Goal: Task Accomplishment & Management: Manage account settings

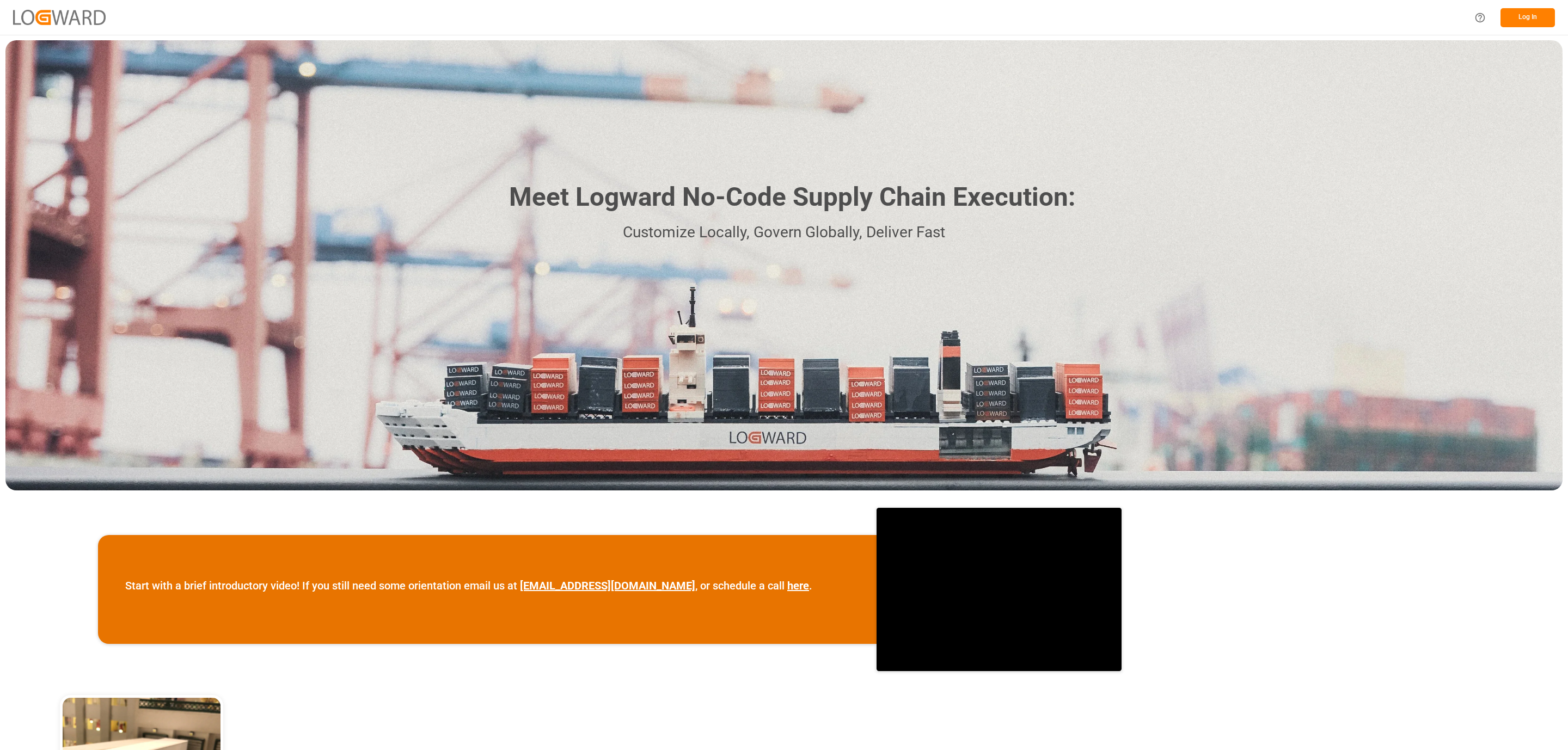
click at [1520, 10] on button "Log In" at bounding box center [1527, 17] width 54 height 19
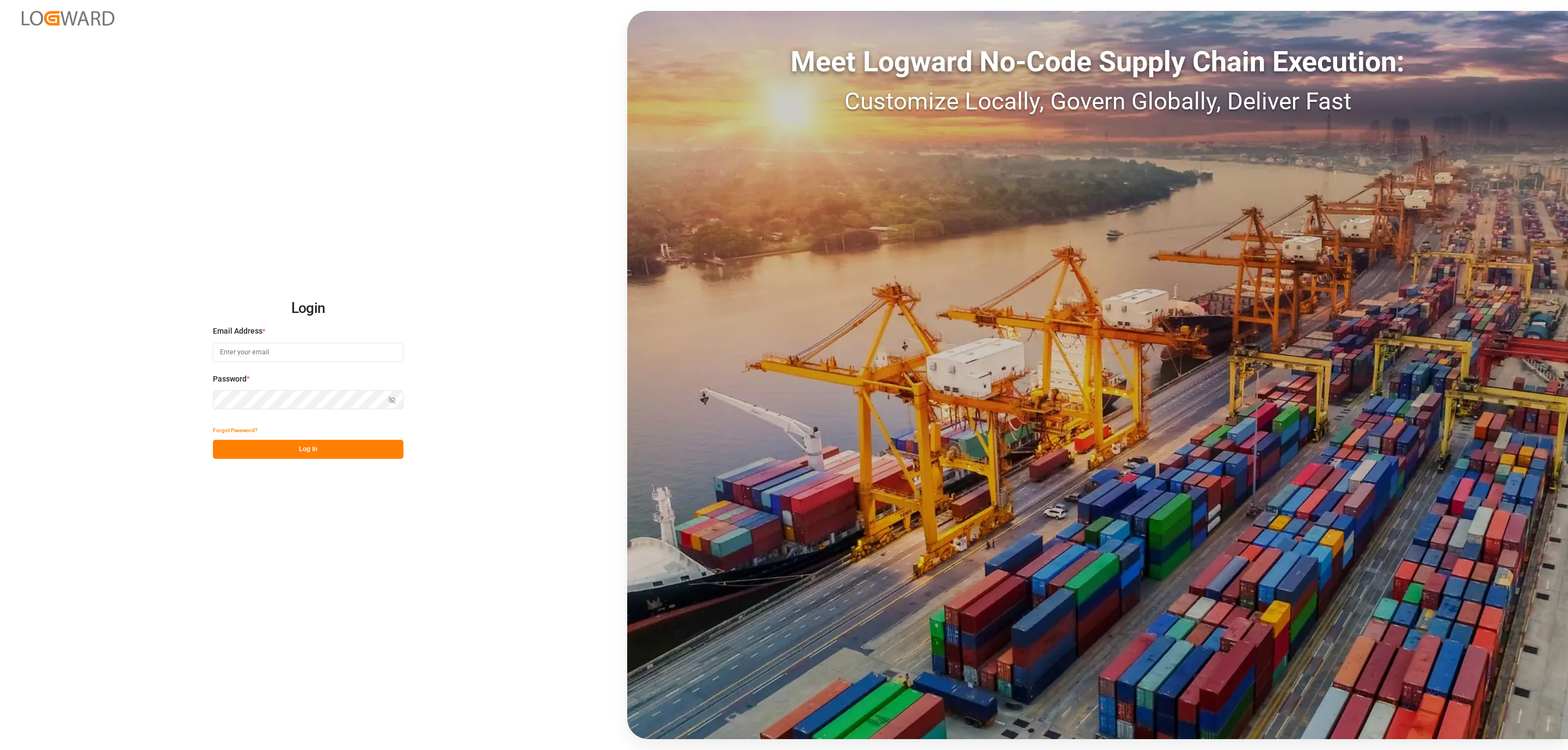
type input "daniel.sokolyk@jamindustries.com"
click at [360, 438] on div "Forgot Password?" at bounding box center [307, 429] width 190 height 19
click at [354, 451] on button "Log In" at bounding box center [307, 449] width 190 height 19
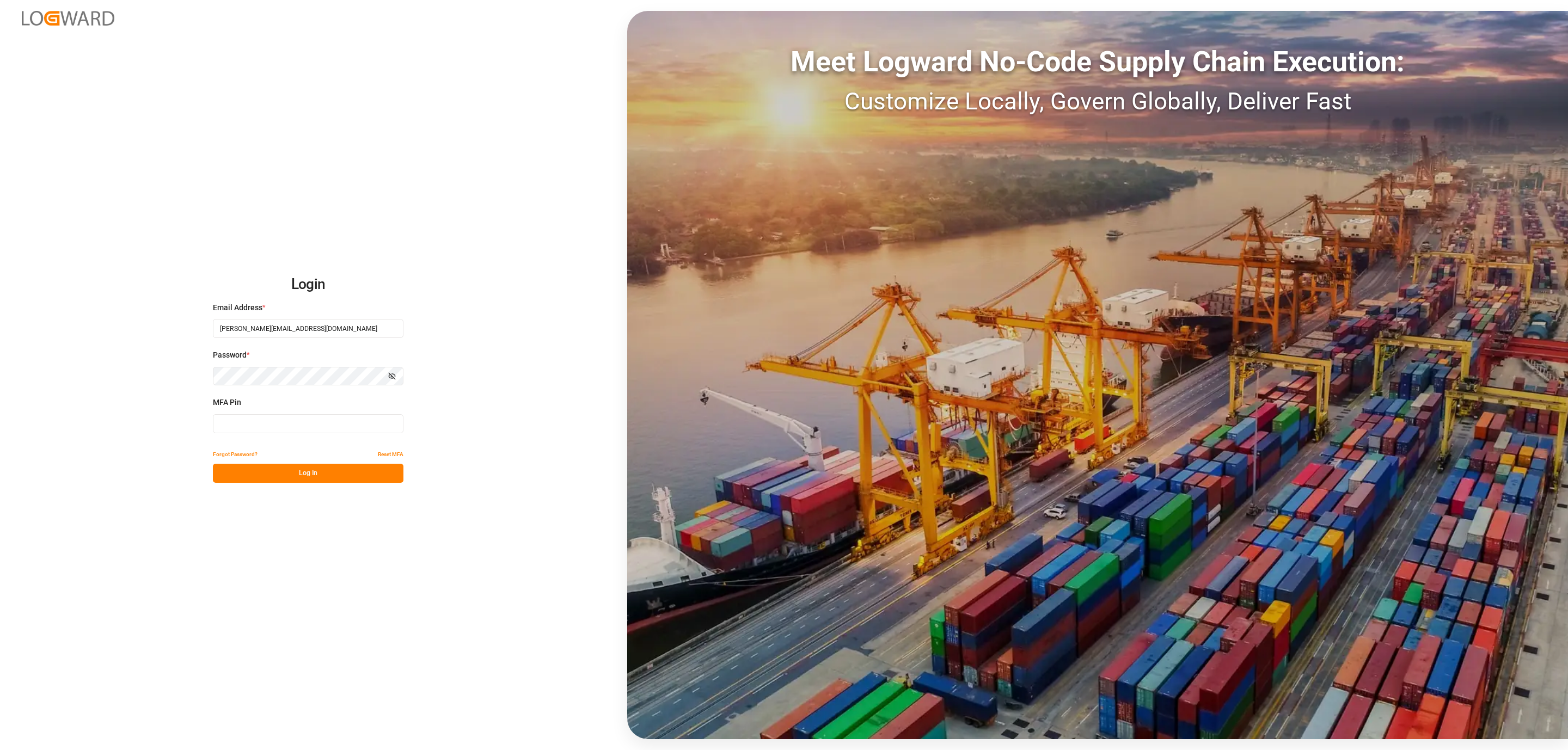
click at [304, 425] on input at bounding box center [307, 423] width 190 height 19
type input "334457"
click at [311, 471] on button "Log In" at bounding box center [307, 472] width 190 height 19
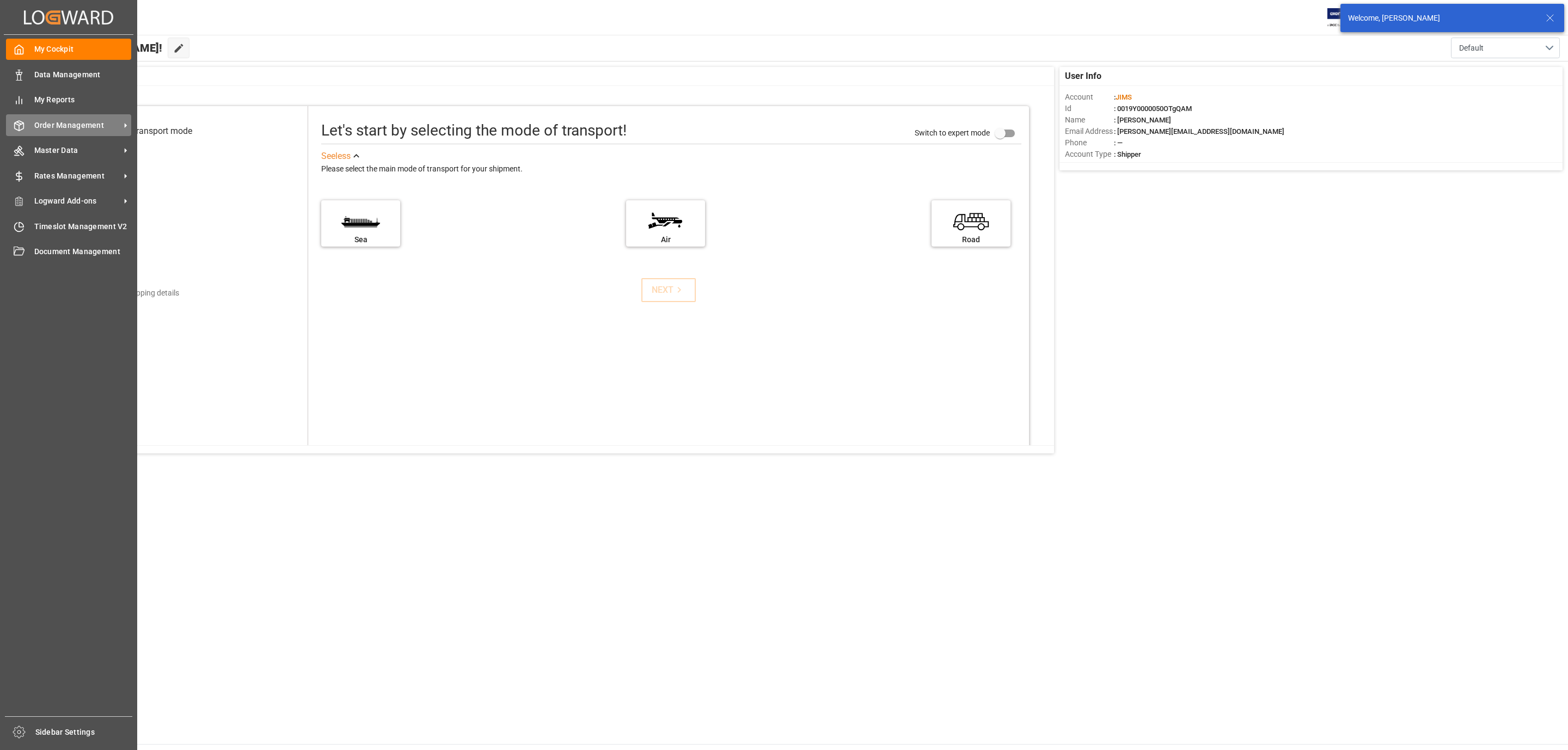
click at [38, 121] on span "Order Management" at bounding box center [77, 125] width 86 height 12
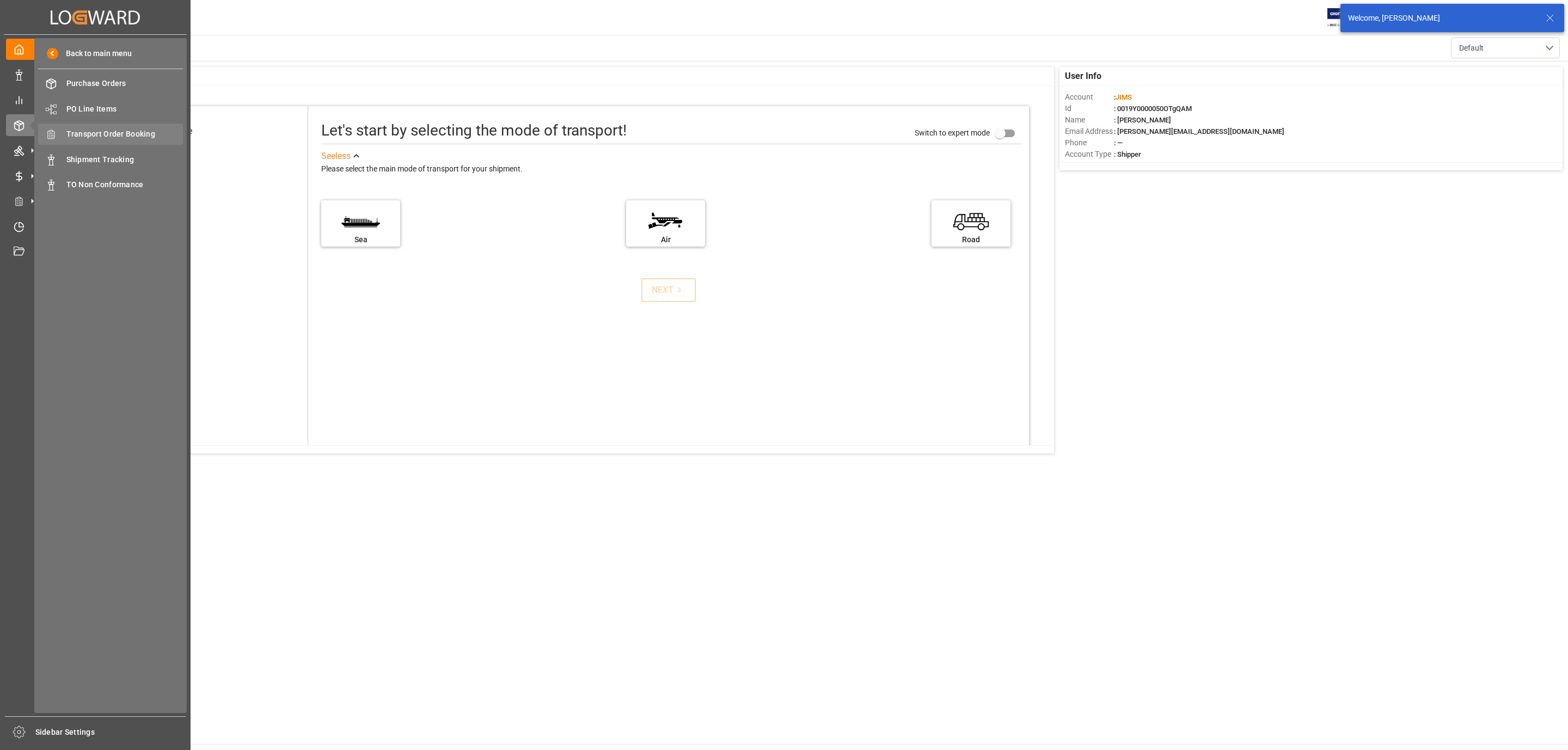
click at [154, 131] on span "Transport Order Booking" at bounding box center [124, 134] width 117 height 12
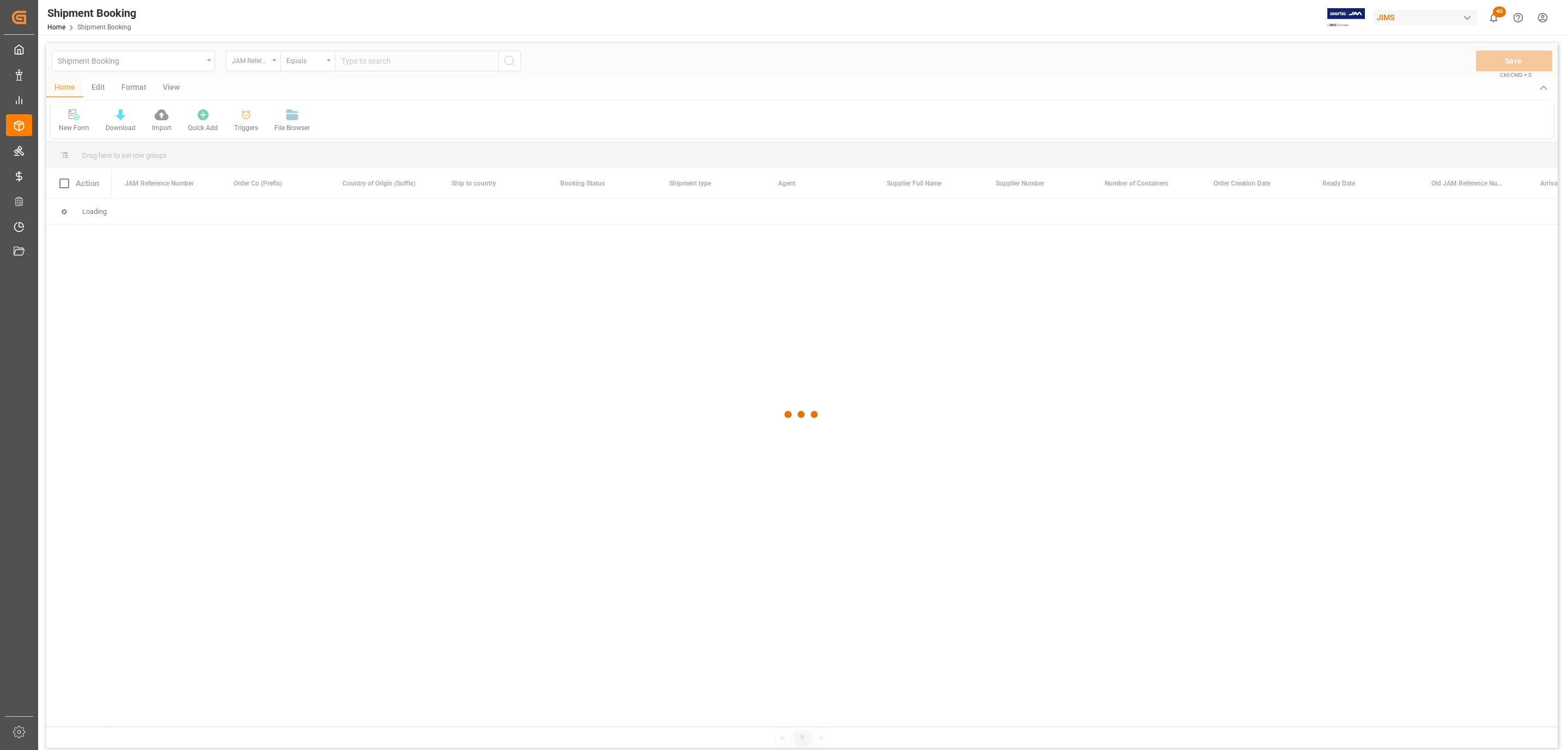
paste input "77-10611-[GEOGRAPHIC_DATA]"
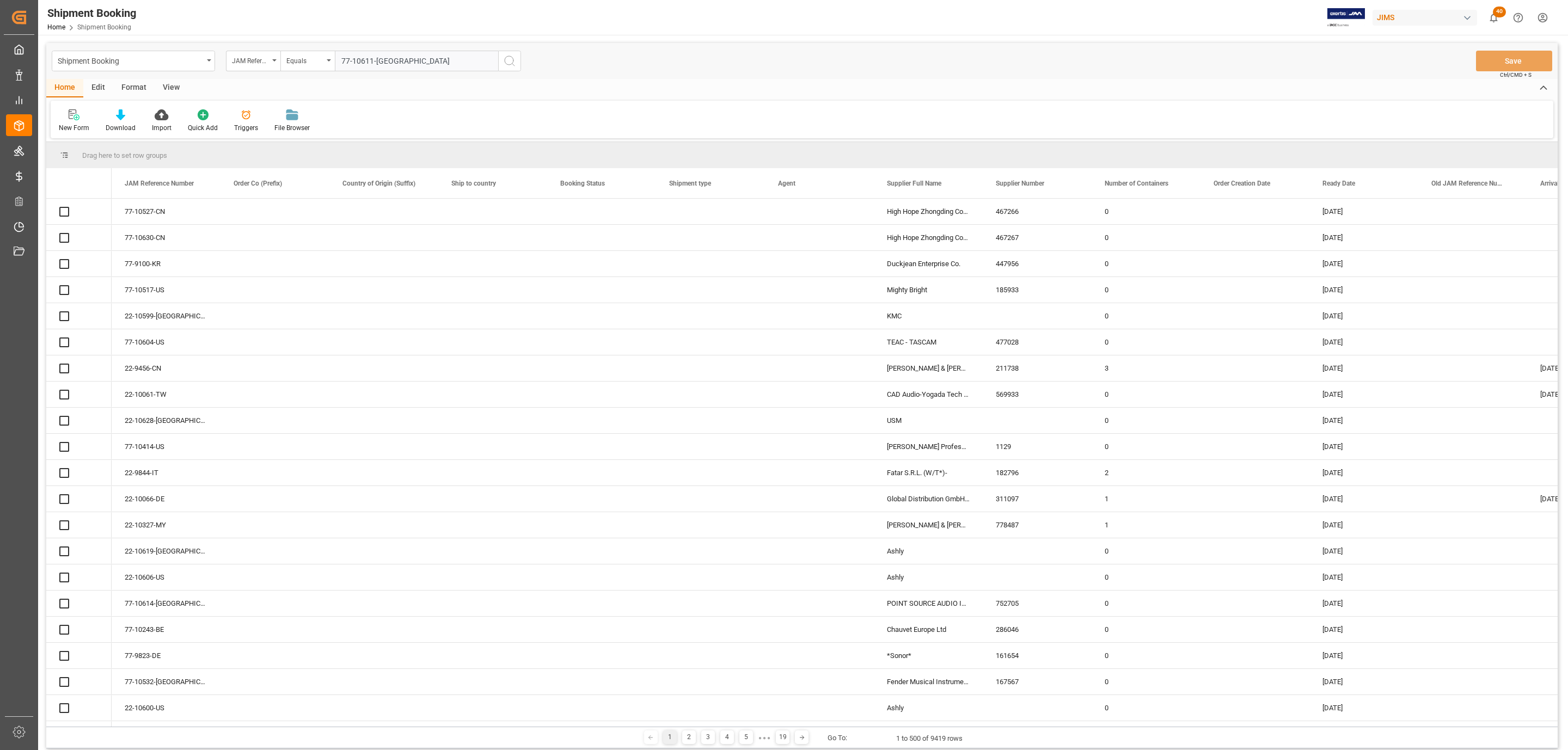
type input "77-10611-[GEOGRAPHIC_DATA]"
click at [505, 61] on circle "search button" at bounding box center [509, 61] width 9 height 9
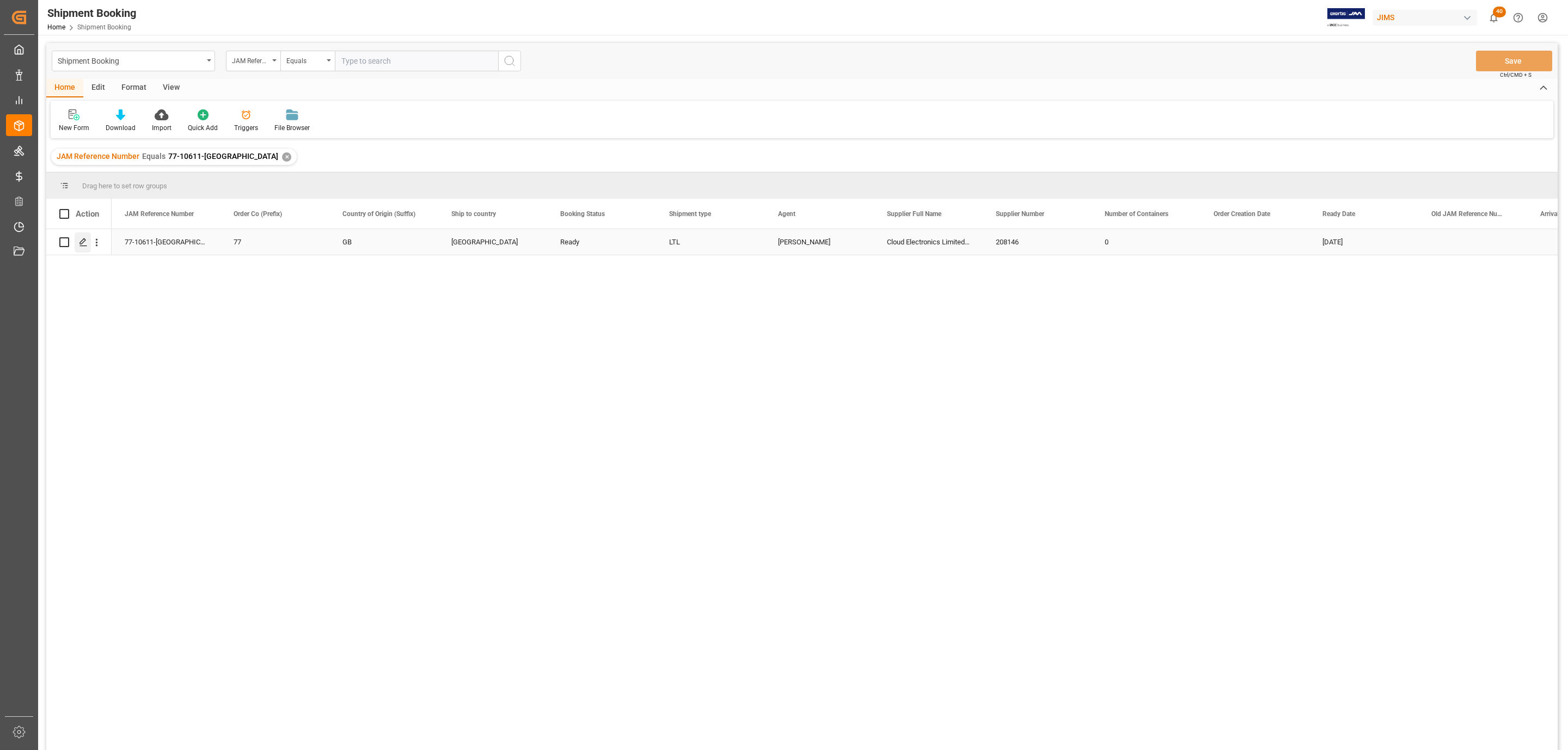
click at [86, 246] on line "Press SPACE to select this row." at bounding box center [83, 246] width 6 height 0
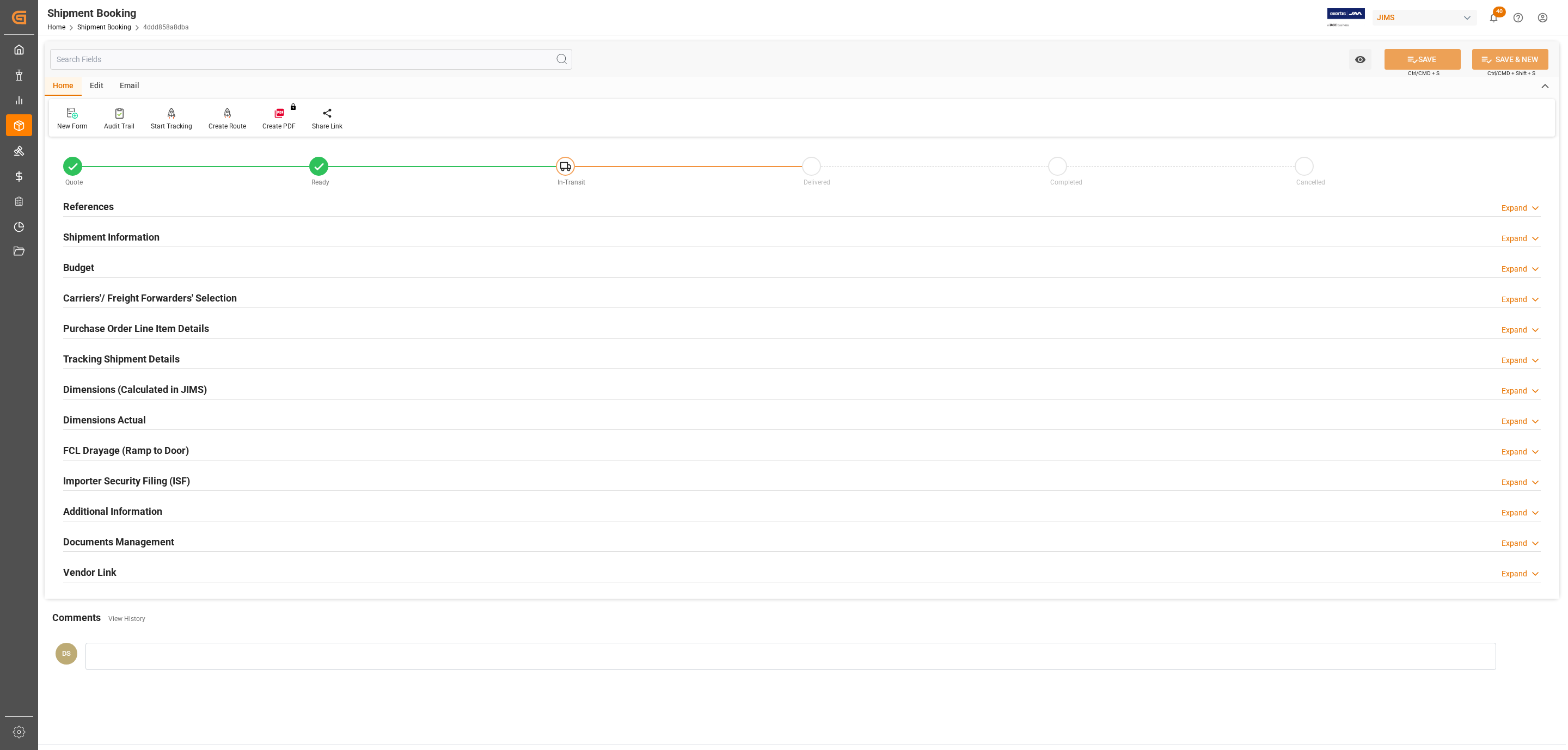
click at [98, 268] on div "Budget Expand" at bounding box center [802, 266] width 1478 height 21
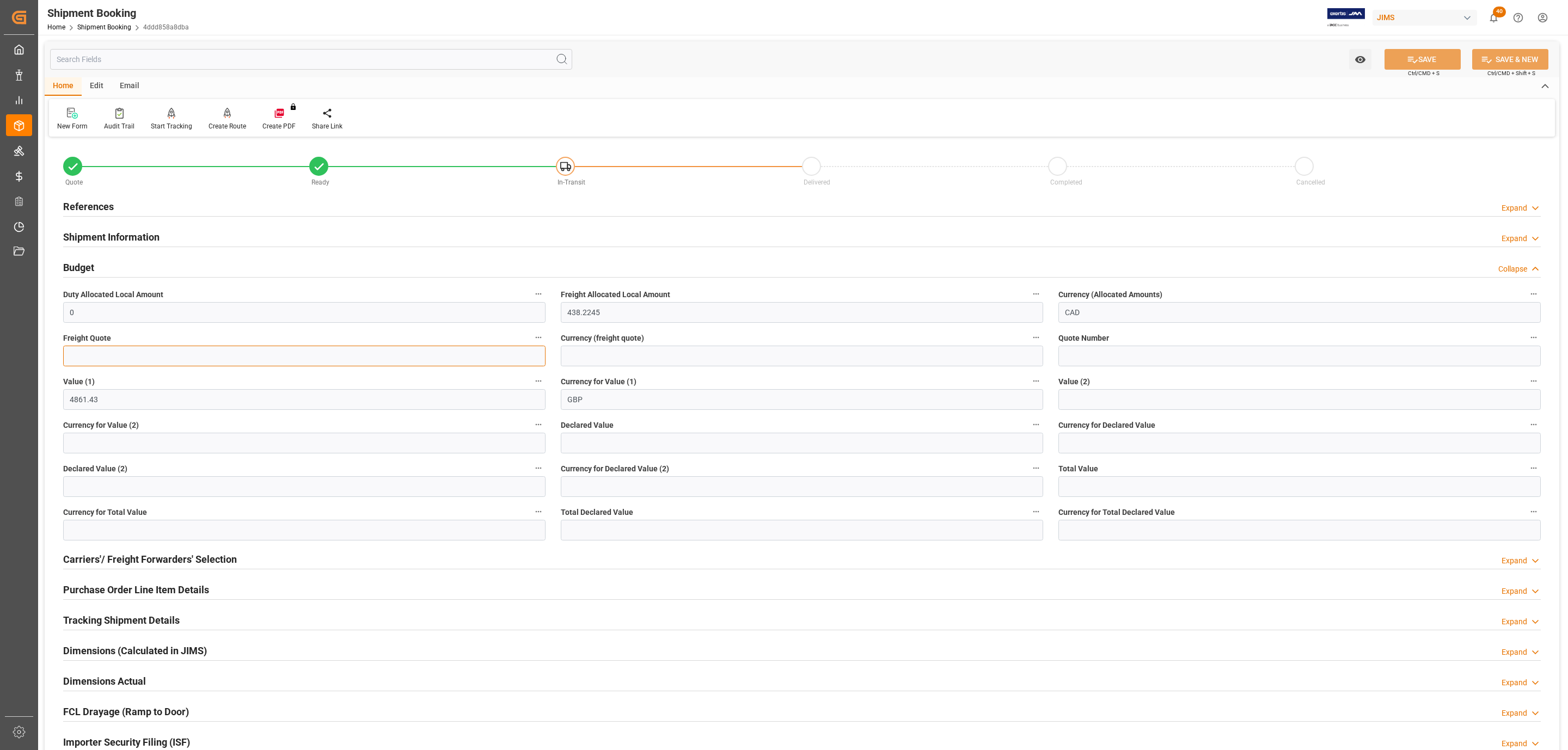
click at [121, 359] on input "text" at bounding box center [304, 355] width 482 height 21
type input "550"
type input "usd"
click at [1426, 71] on span "Ctrl/CMD + S" at bounding box center [1423, 72] width 31 height 8
click at [1424, 61] on button "SAVE" at bounding box center [1422, 59] width 76 height 21
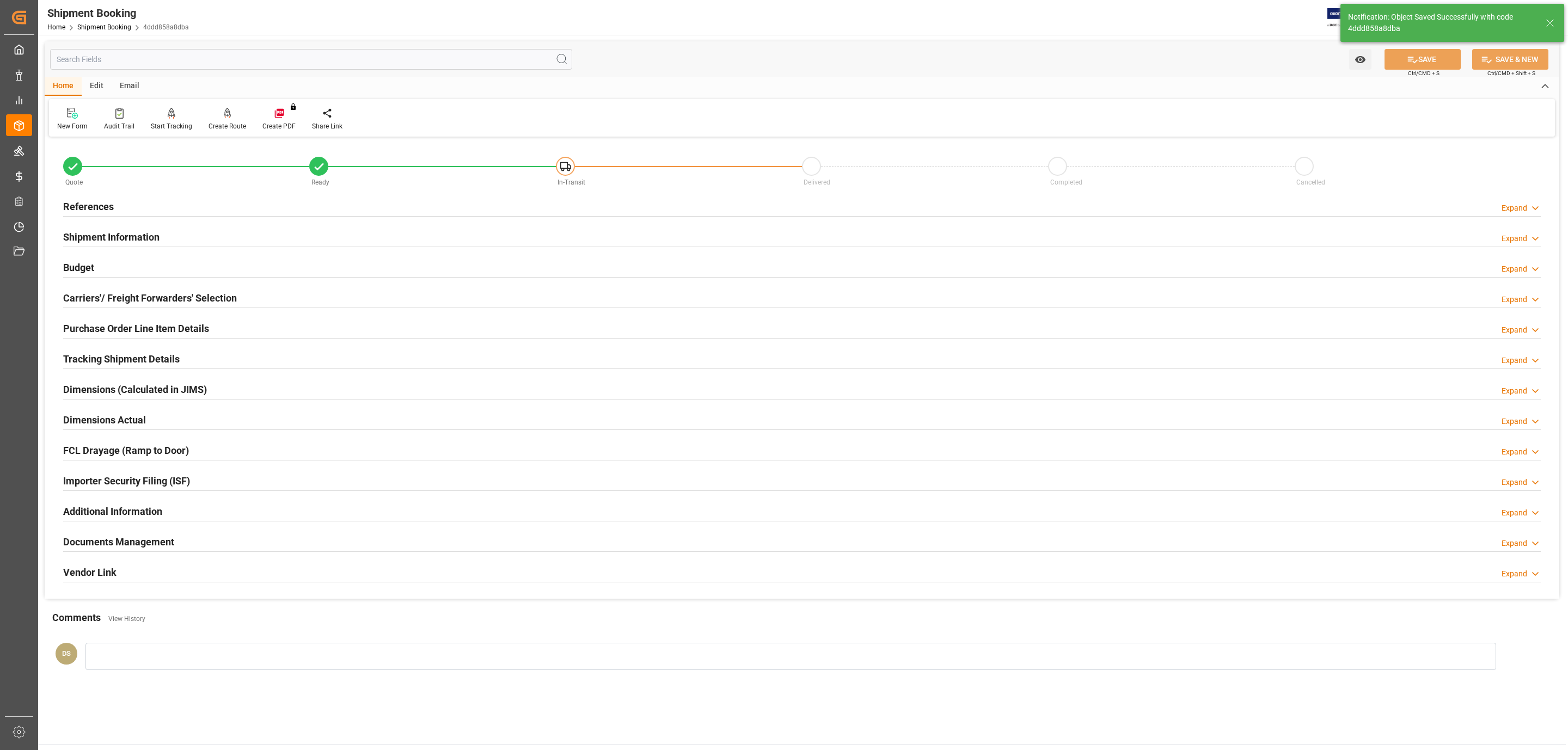
click at [183, 229] on div "Shipment Information Expand" at bounding box center [802, 236] width 1478 height 21
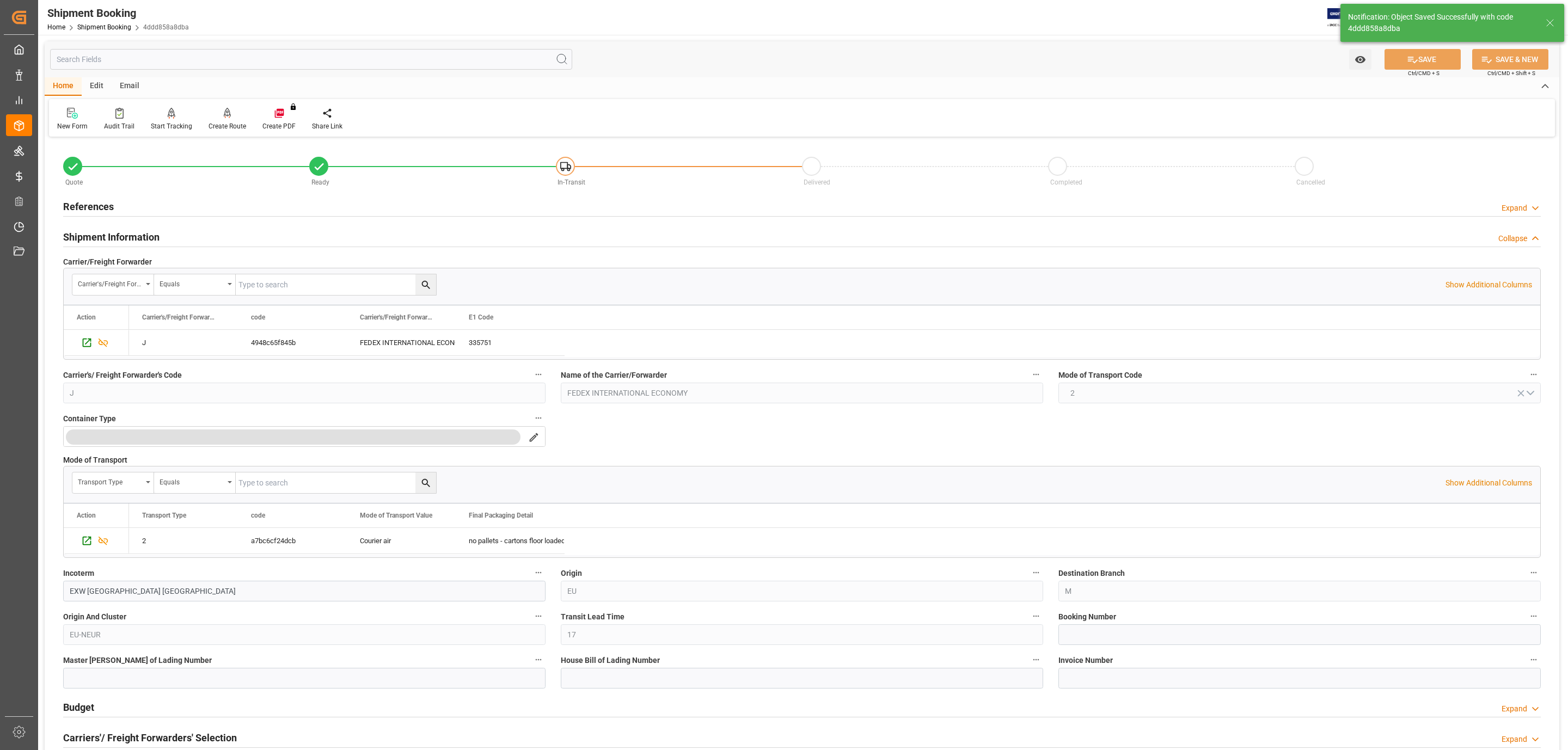
click at [183, 229] on div "Shipment Information Collapse" at bounding box center [802, 236] width 1478 height 21
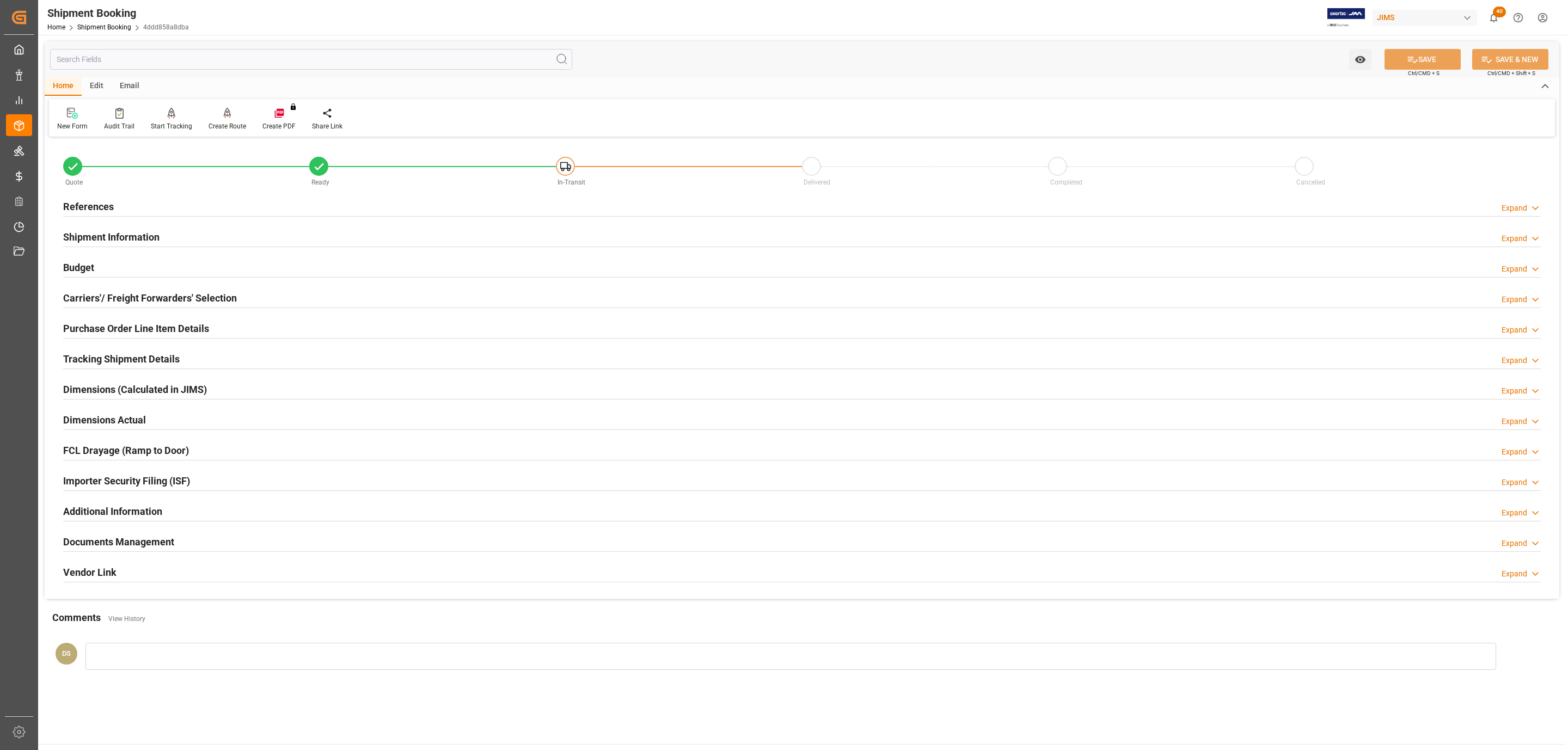
click at [149, 197] on div "References Expand" at bounding box center [802, 205] width 1478 height 21
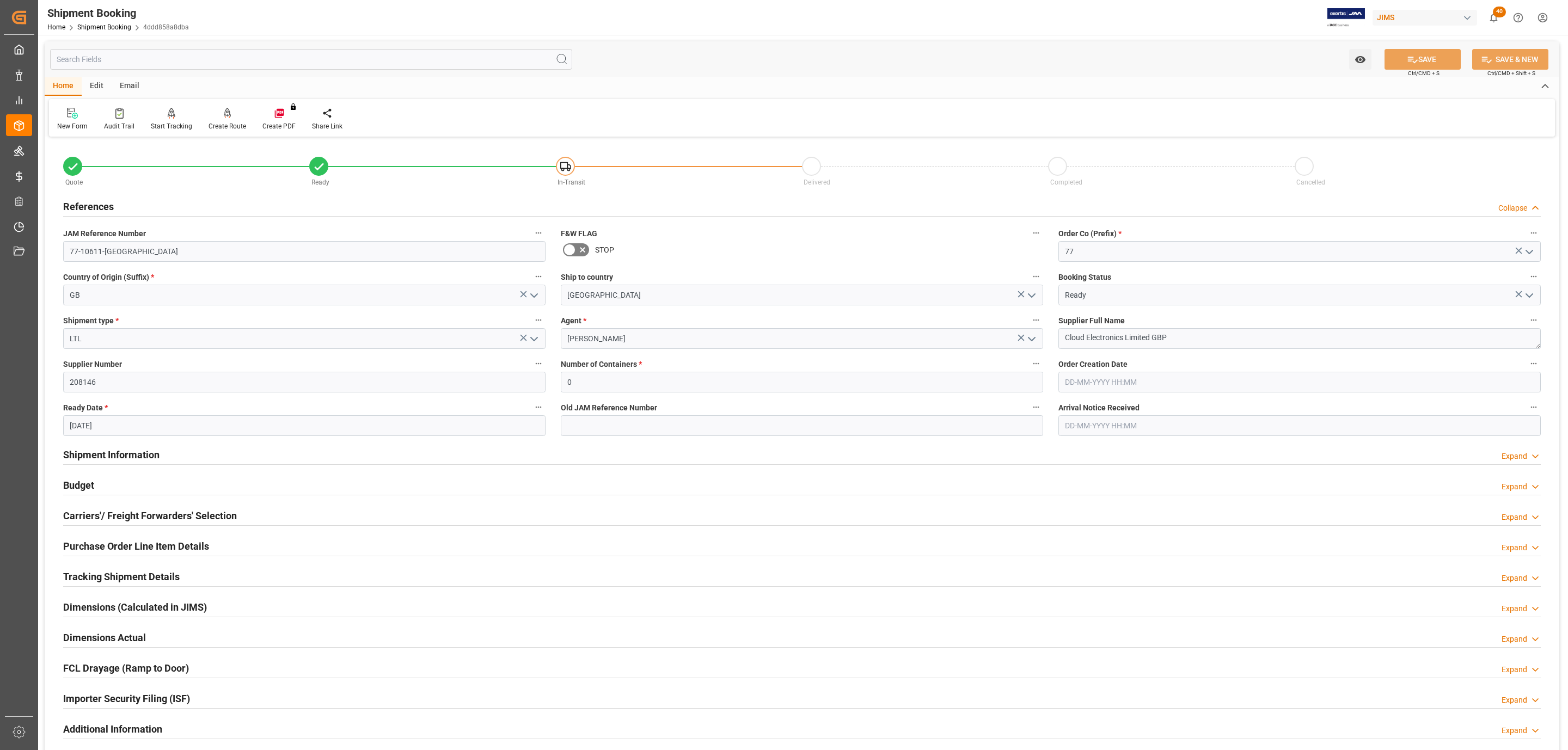
click at [110, 205] on h2 "References" at bounding box center [88, 206] width 51 height 14
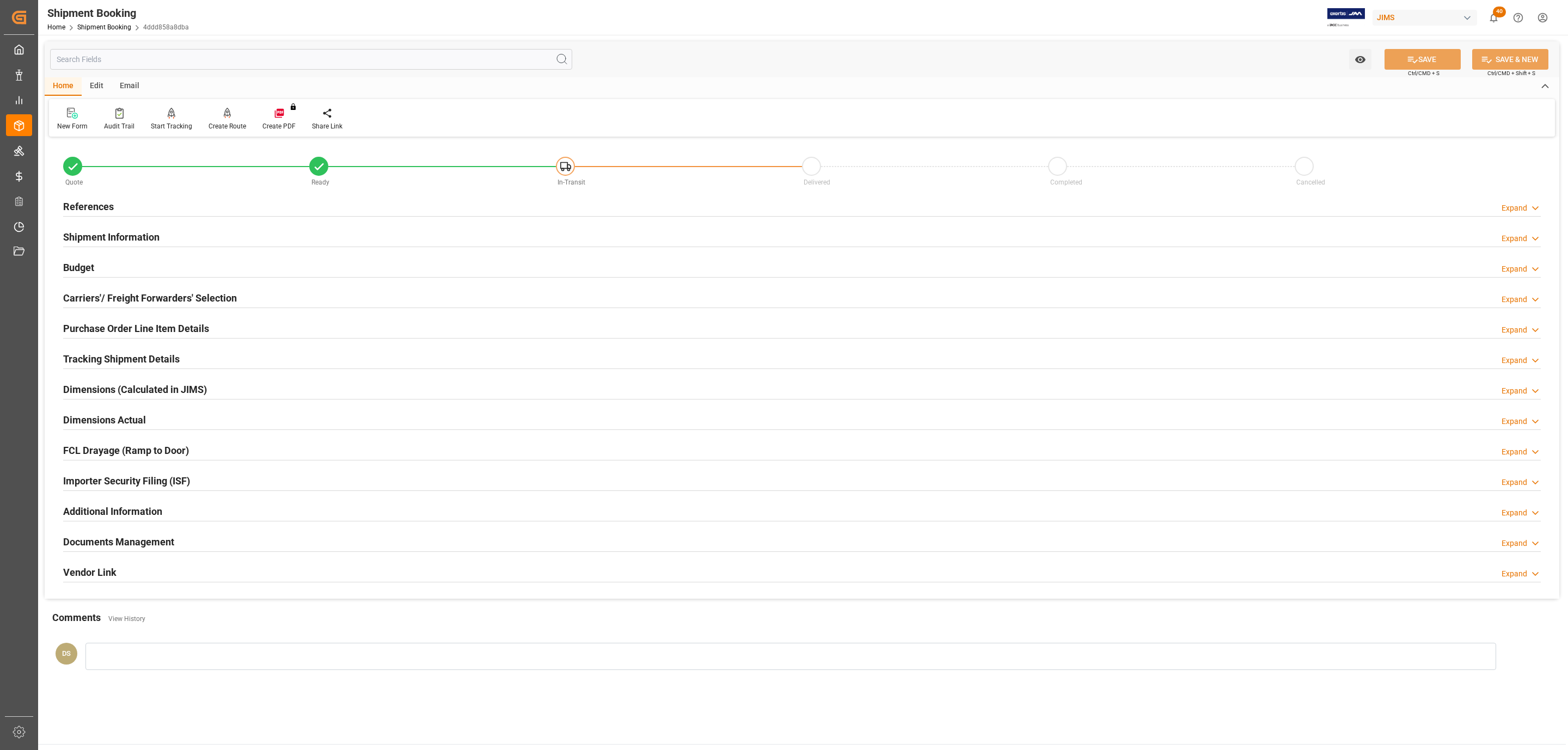
click at [97, 296] on h2 "Carriers'/ Freight Forwarders' Selection" at bounding box center [150, 298] width 173 height 14
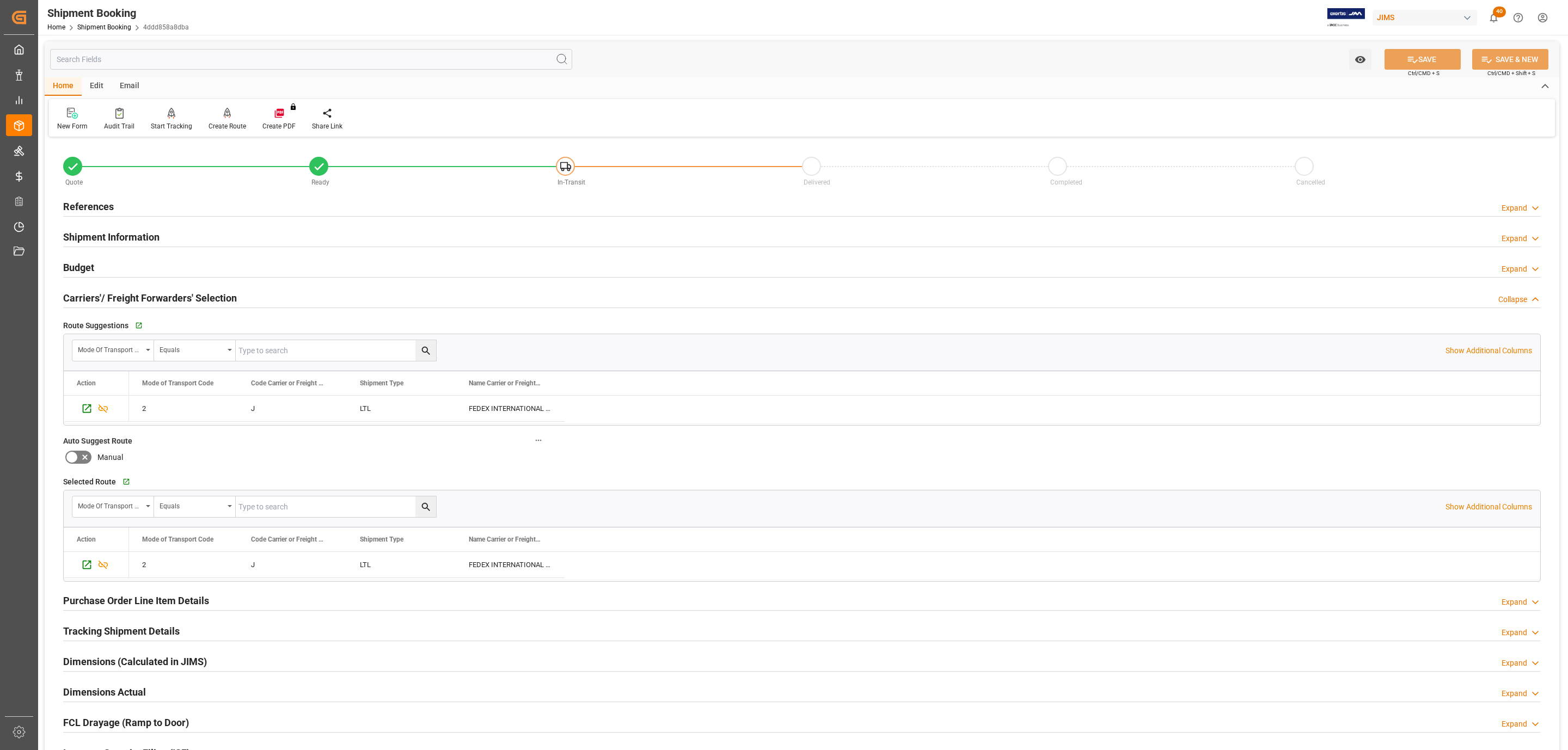
click at [97, 296] on h2 "Carriers'/ Freight Forwarders' Selection" at bounding box center [150, 298] width 173 height 14
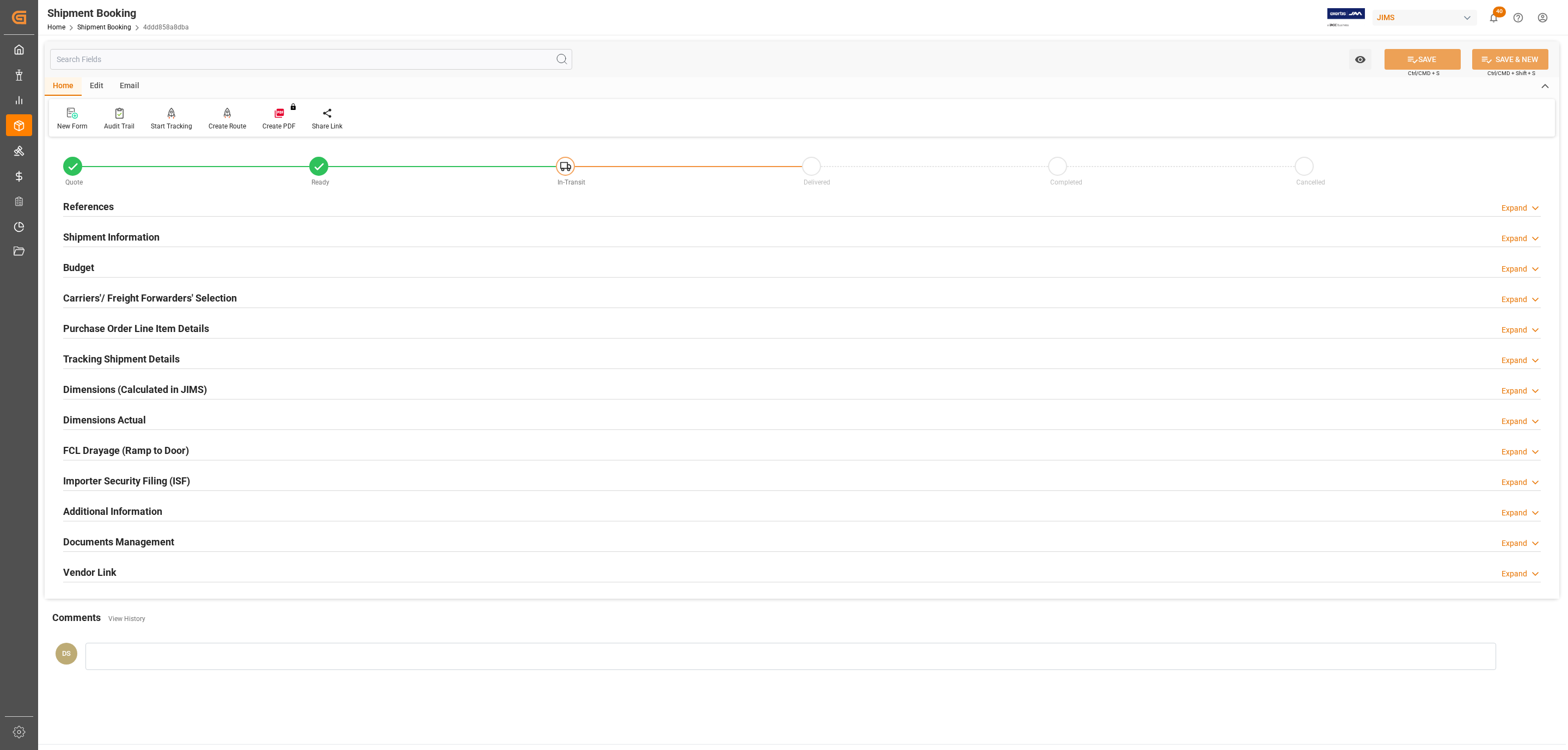
click at [101, 270] on div "Budget Expand" at bounding box center [802, 266] width 1478 height 21
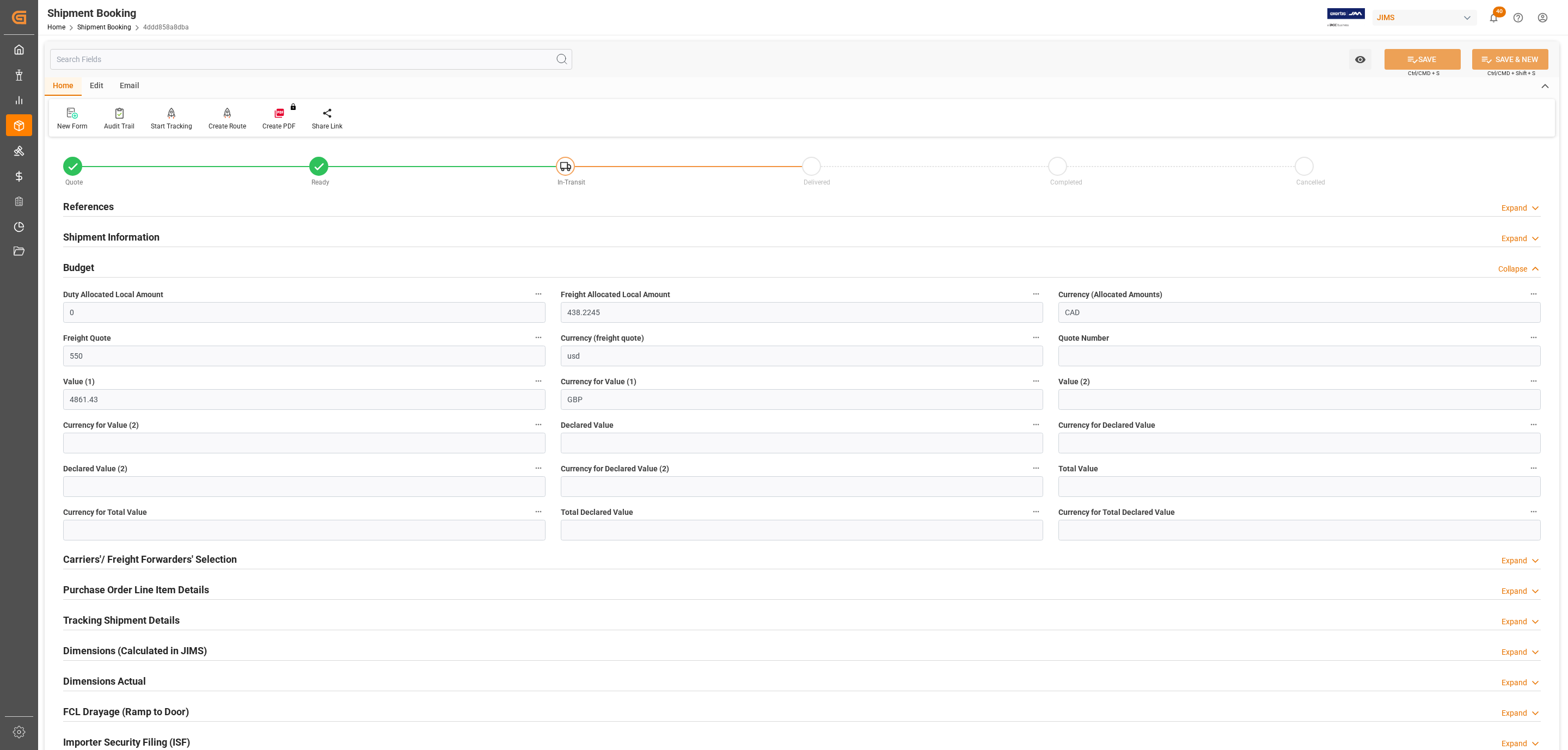
click at [101, 270] on div "Budget Collapse" at bounding box center [802, 266] width 1478 height 21
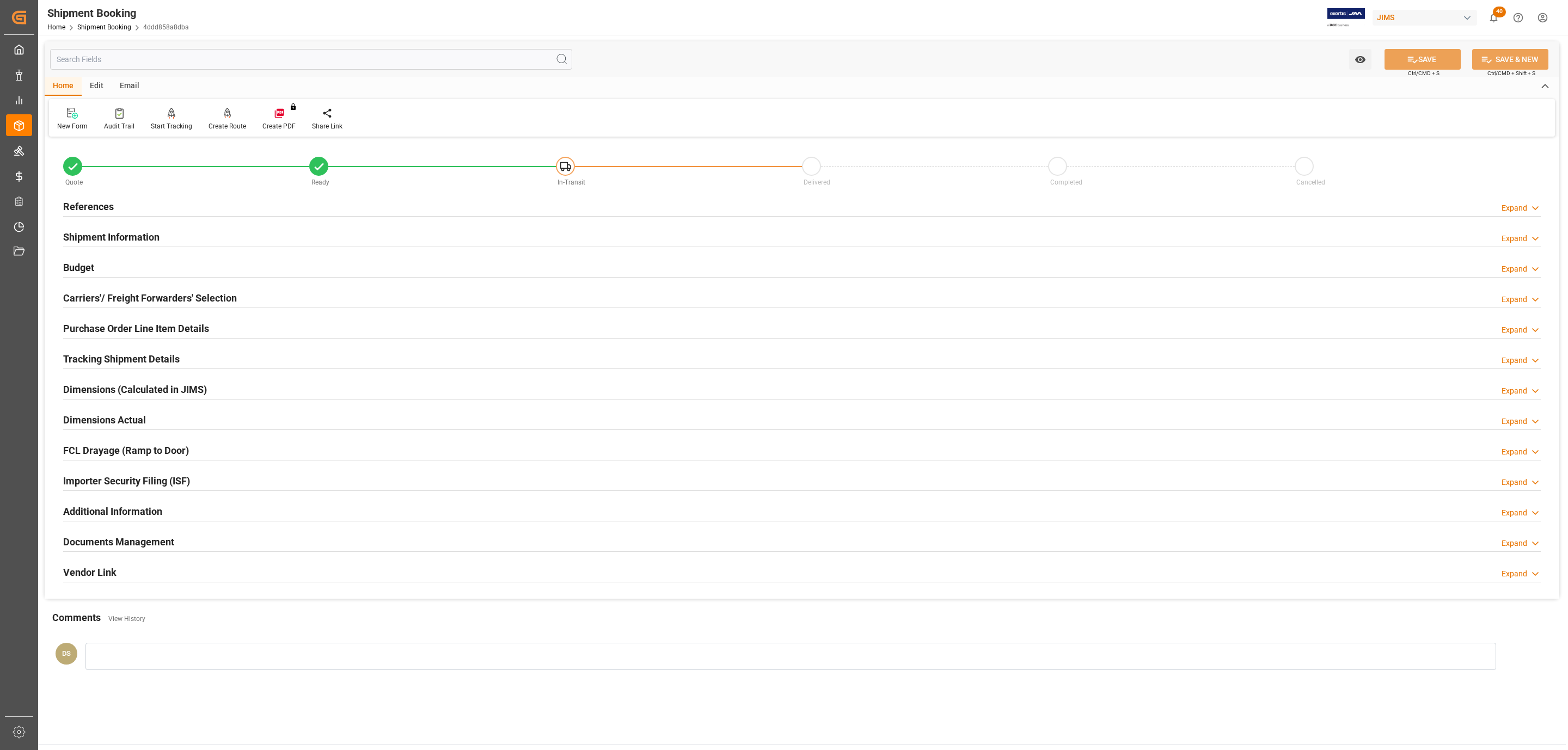
click at [103, 249] on div "Shipment Information Expand" at bounding box center [802, 238] width 1493 height 30
click at [103, 270] on div "Budget Expand" at bounding box center [802, 266] width 1478 height 21
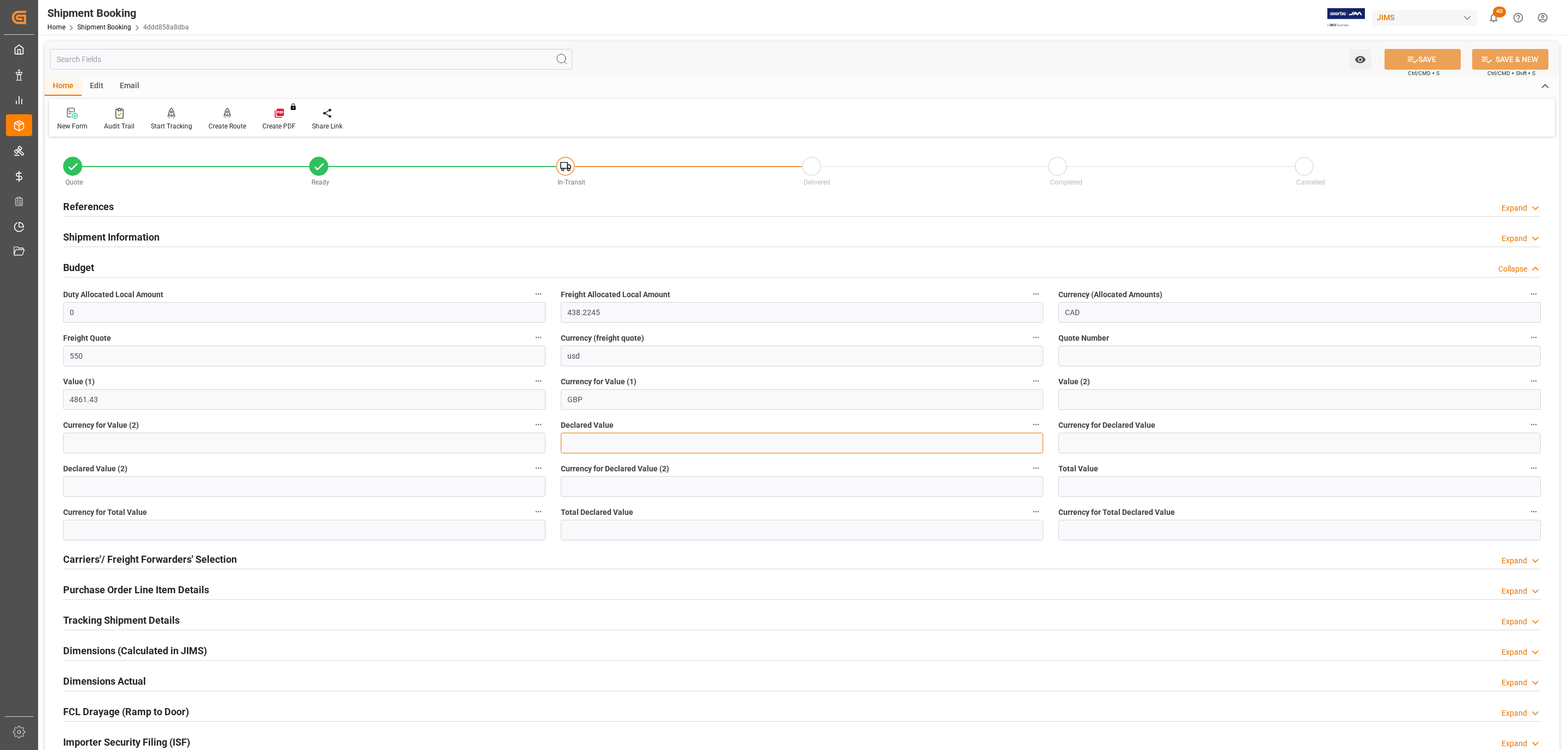
click at [609, 453] on input "text" at bounding box center [802, 443] width 482 height 21
paste input "4861.40"
type input "4861.4"
click at [1101, 450] on input at bounding box center [1299, 443] width 482 height 21
type input "GBP"
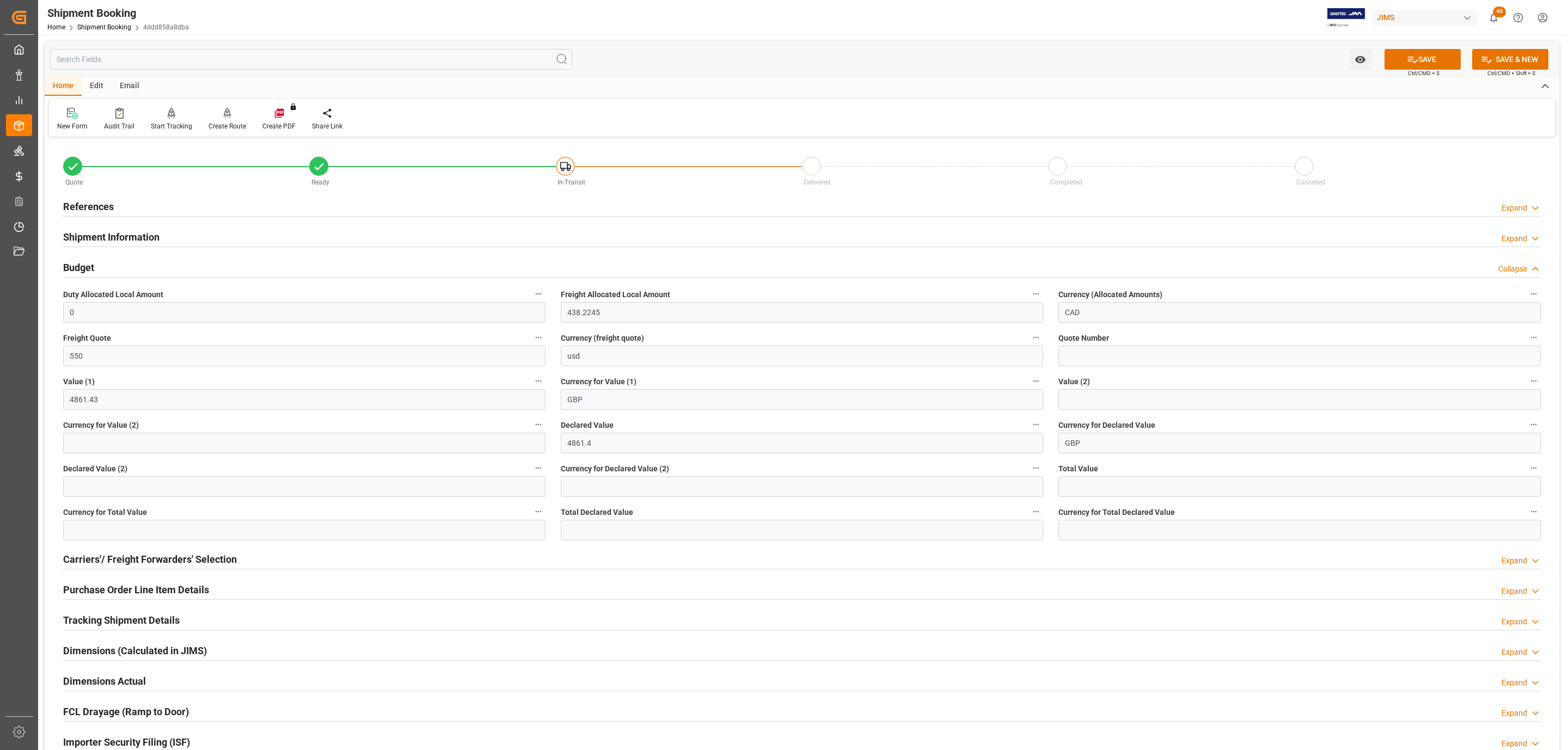
click at [1436, 62] on button "SAVE" at bounding box center [1422, 59] width 76 height 21
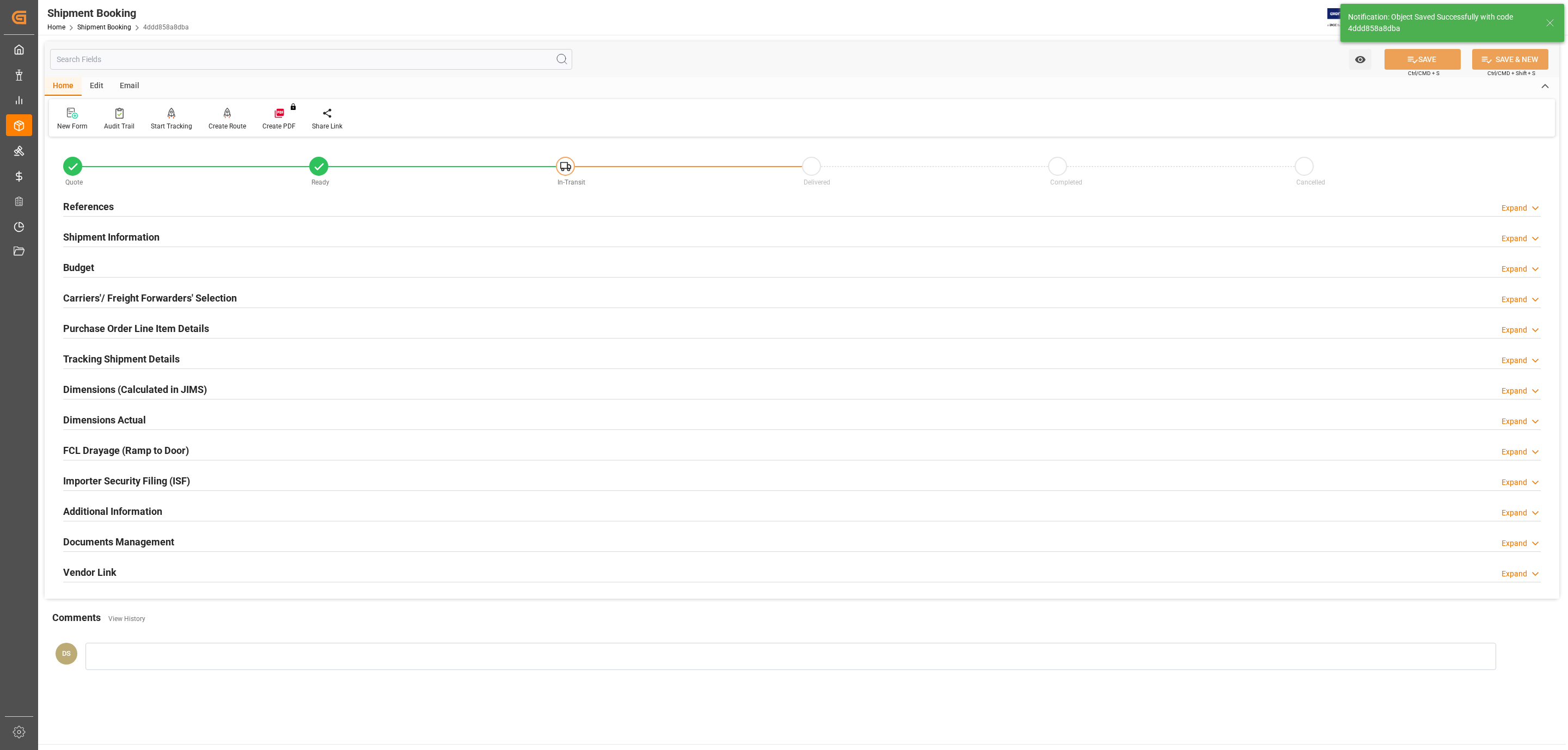
click at [111, 359] on h2 "Tracking Shipment Details" at bounding box center [121, 359] width 116 height 14
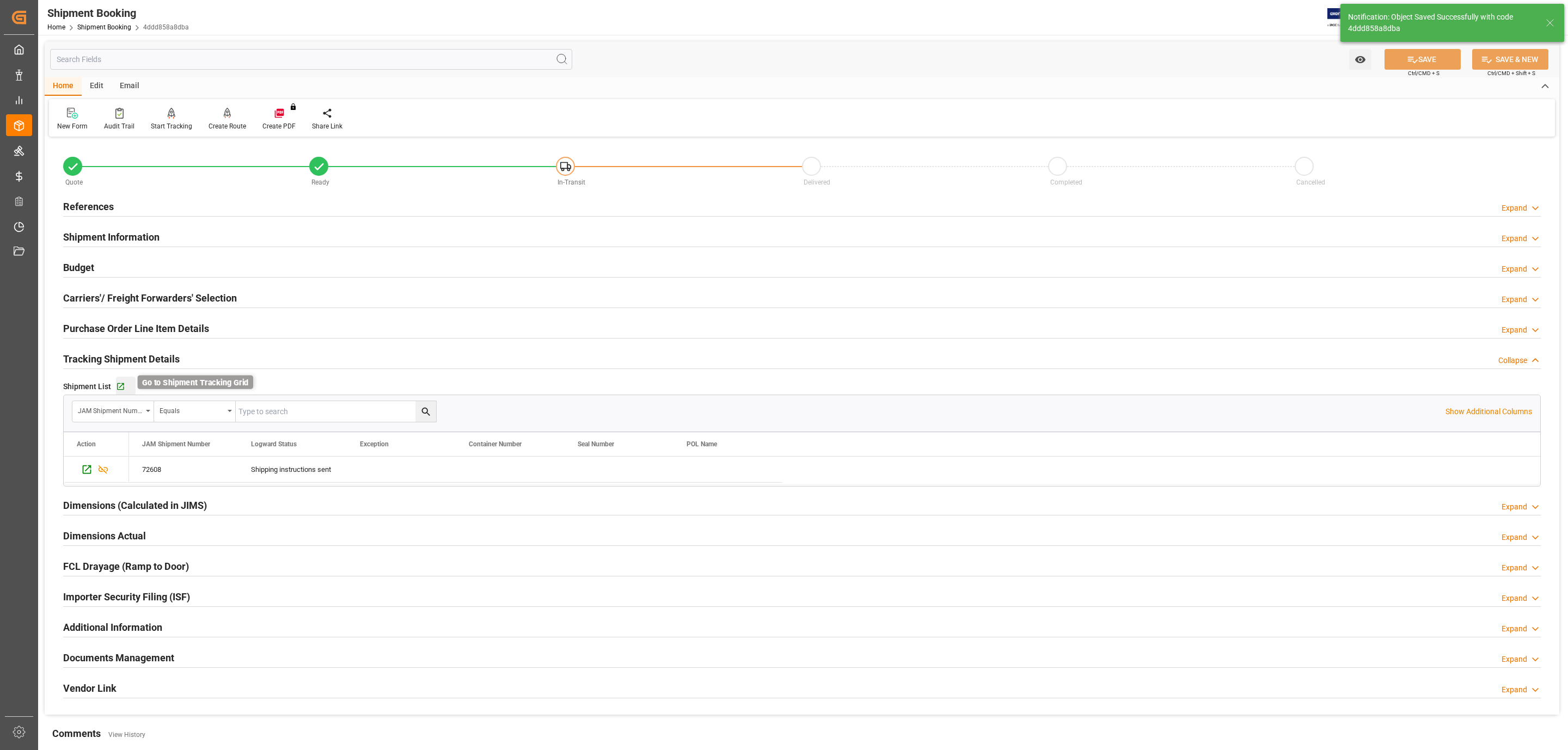
click at [121, 384] on icon "button" at bounding box center [121, 387] width 7 height 7
click at [116, 327] on h2 "Purchase Order Line Item Details" at bounding box center [136, 329] width 146 height 14
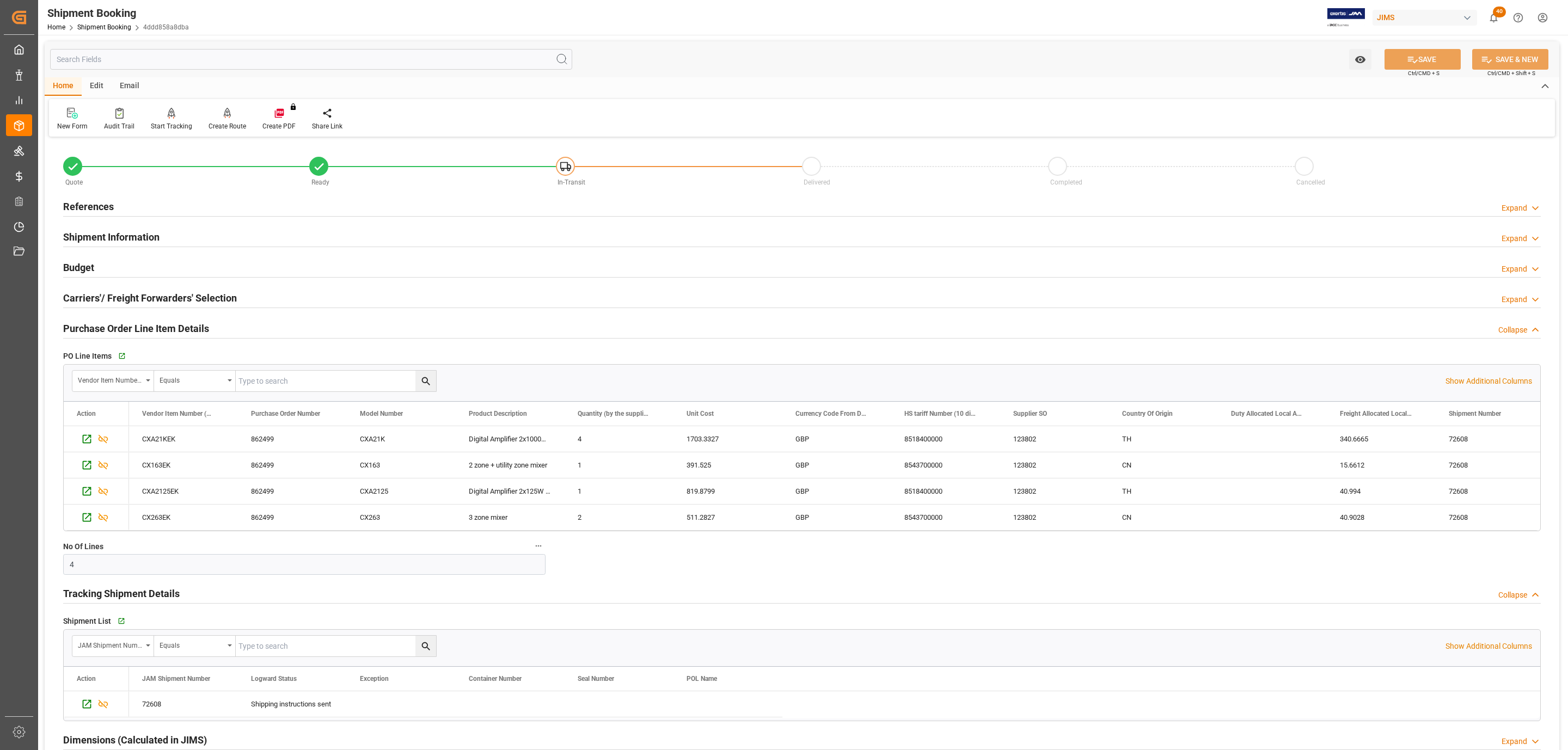
click at [96, 185] on div "Quote" at bounding box center [187, 181] width 246 height 12
click at [96, 203] on h2 "References" at bounding box center [88, 206] width 51 height 14
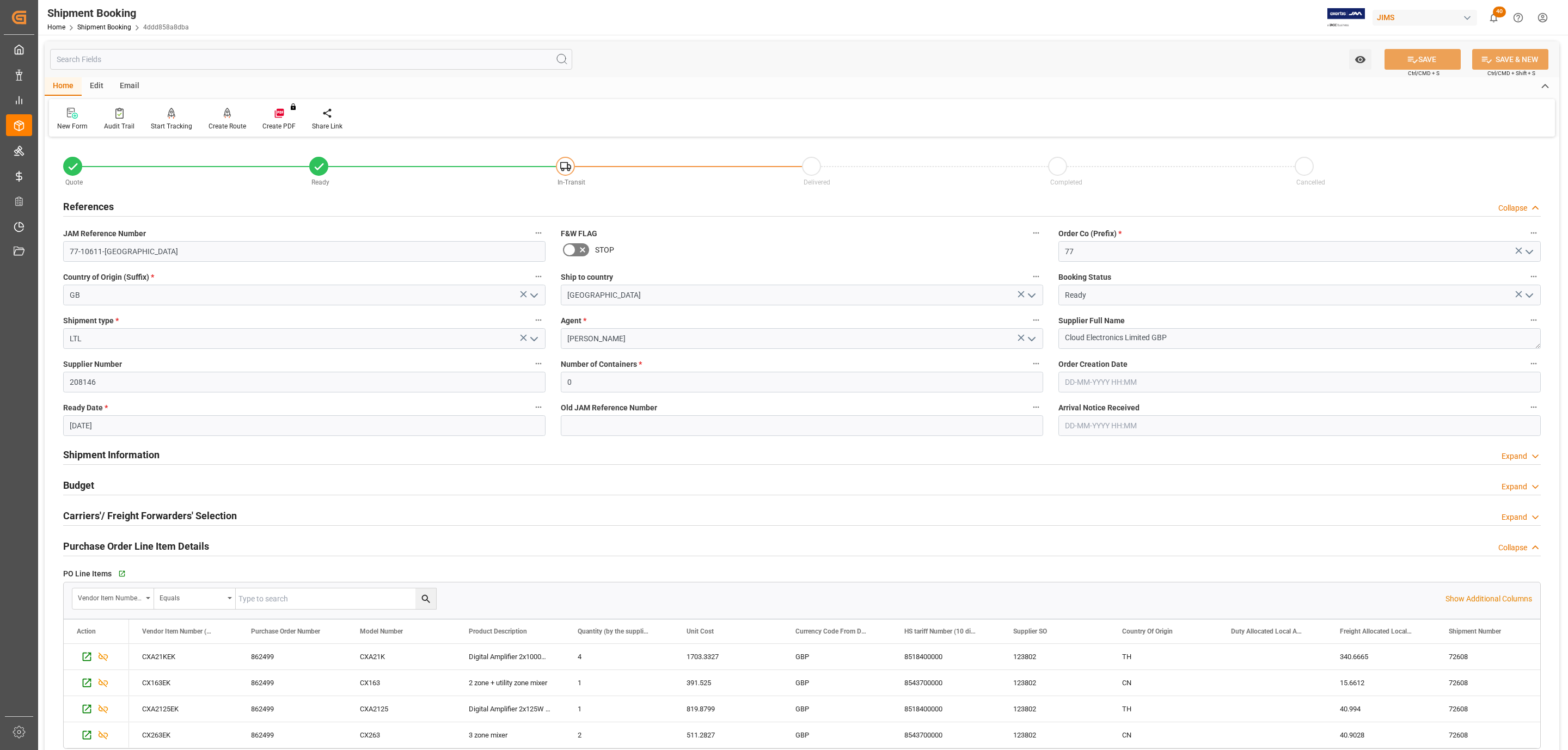
click at [96, 203] on h2 "References" at bounding box center [88, 206] width 51 height 14
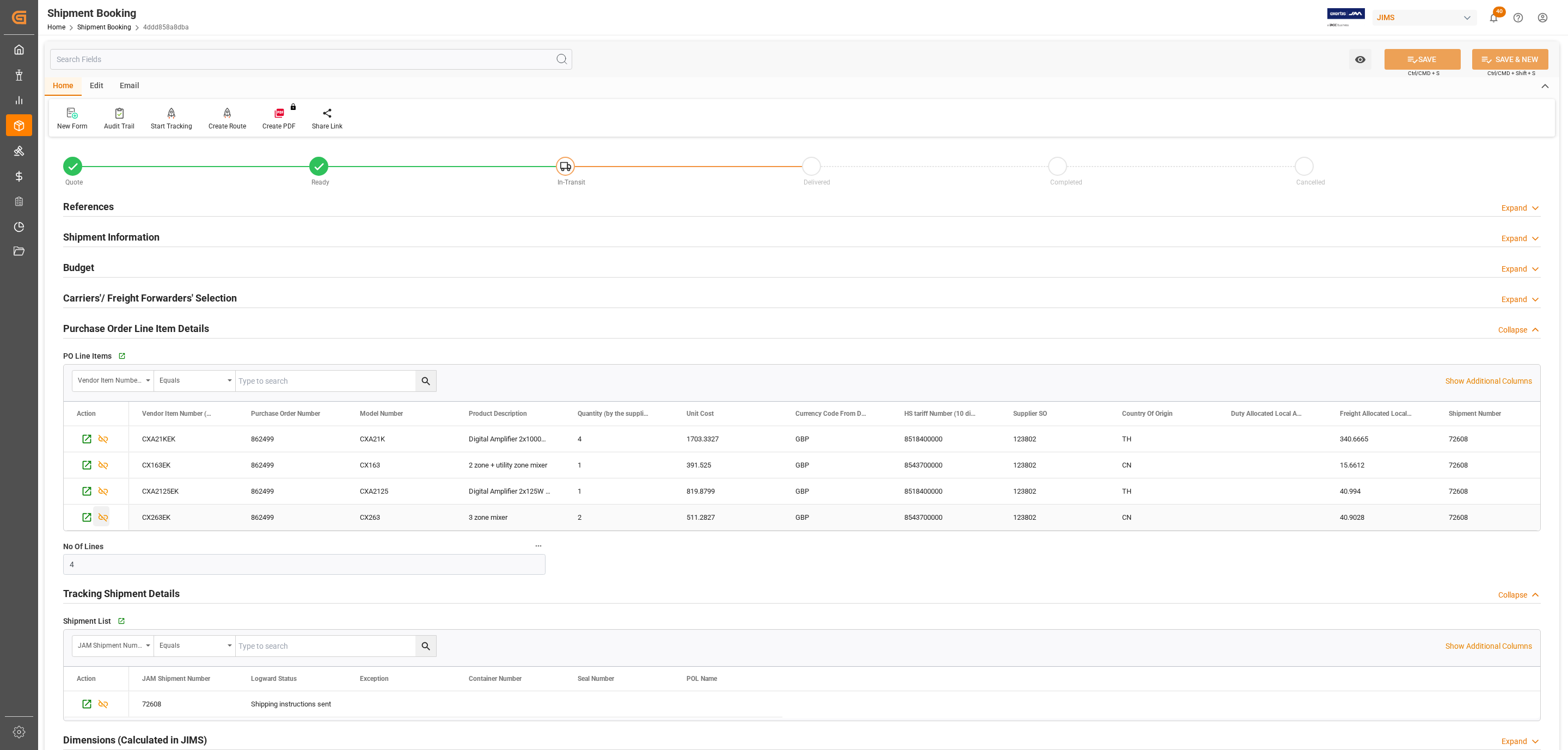
scroll to position [423, 0]
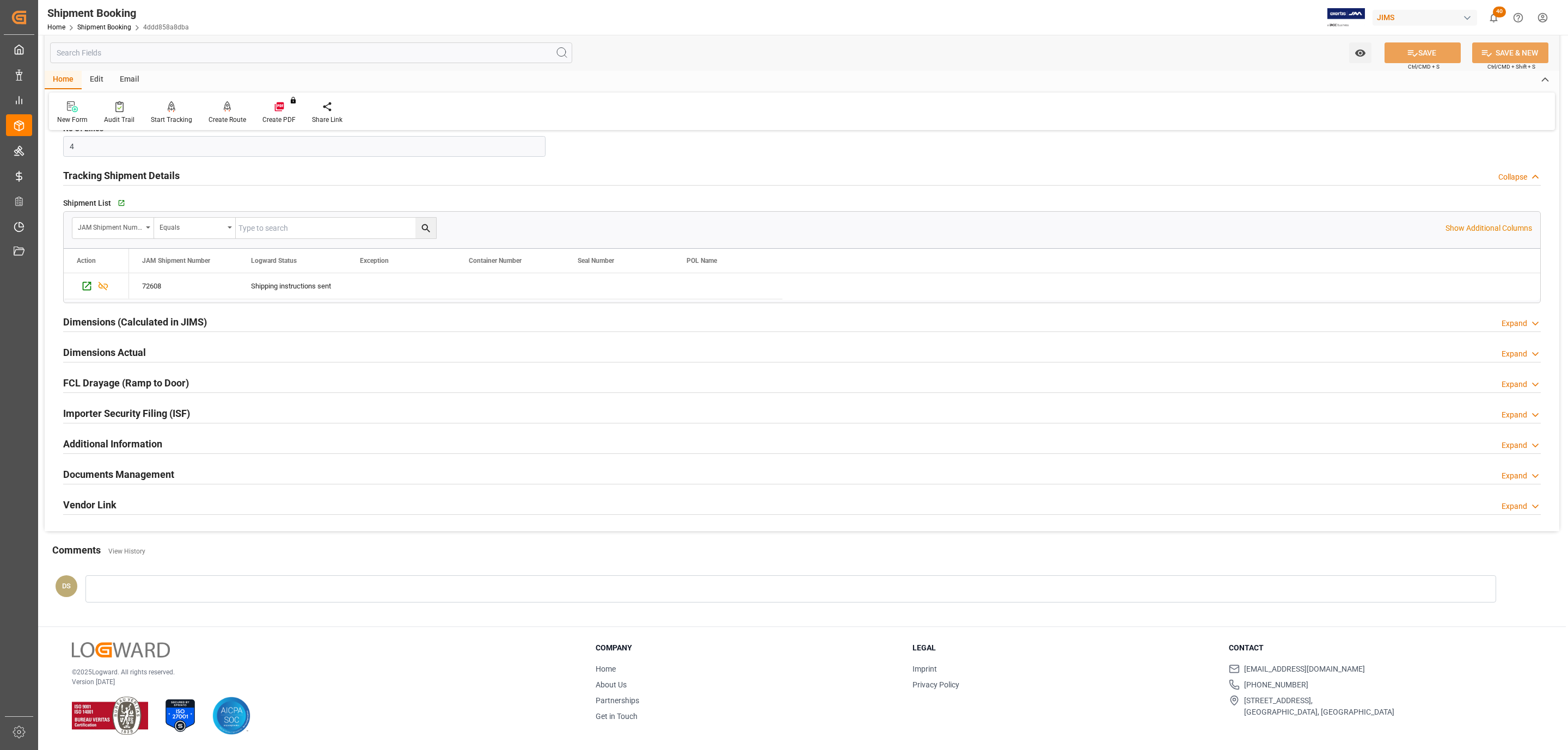
click at [88, 476] on h2 "Documents Management" at bounding box center [119, 474] width 111 height 14
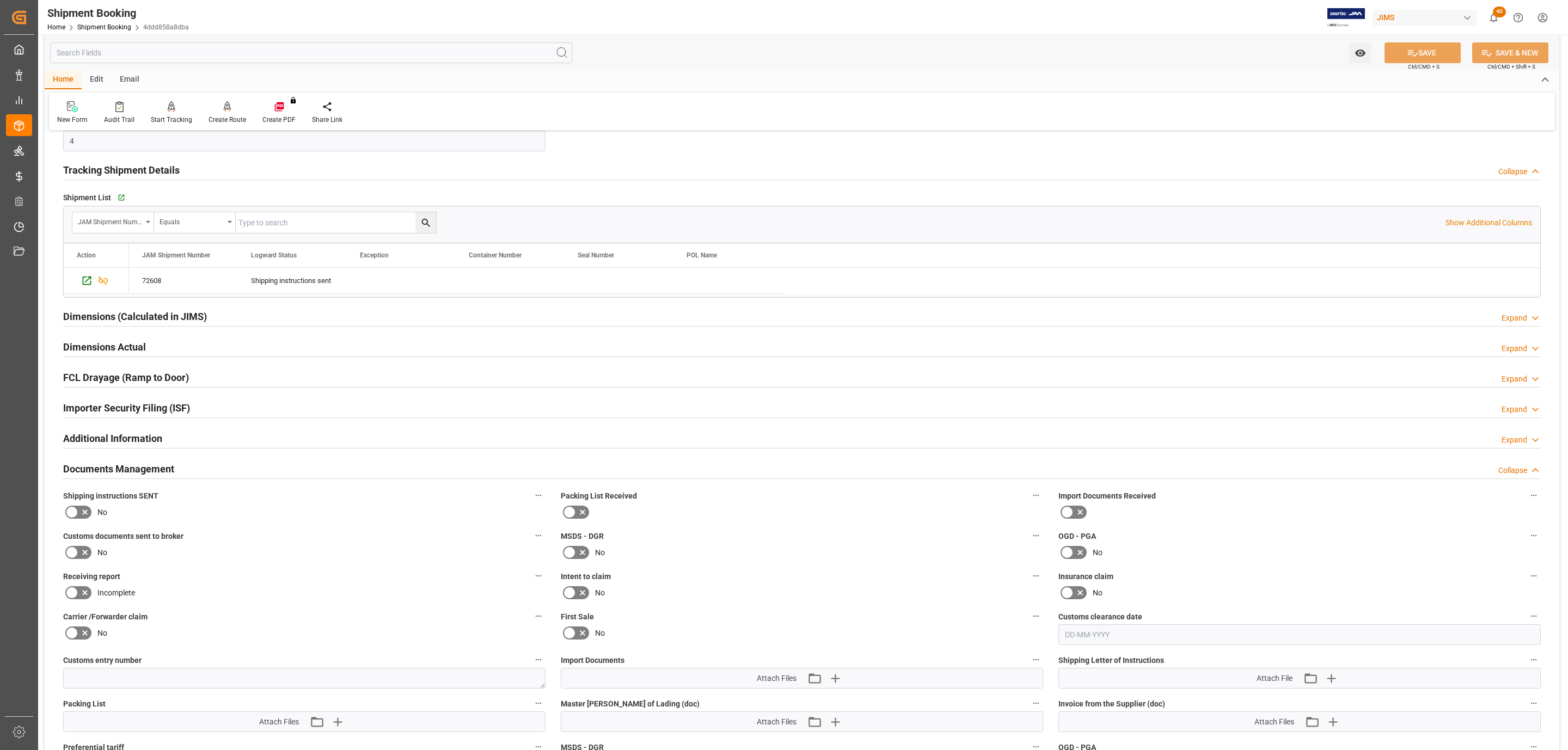
click at [87, 516] on icon at bounding box center [85, 512] width 13 height 13
click at [0, 0] on input "checkbox" at bounding box center [0, 0] width 0 height 0
click at [1414, 51] on button "SAVE" at bounding box center [1422, 53] width 76 height 21
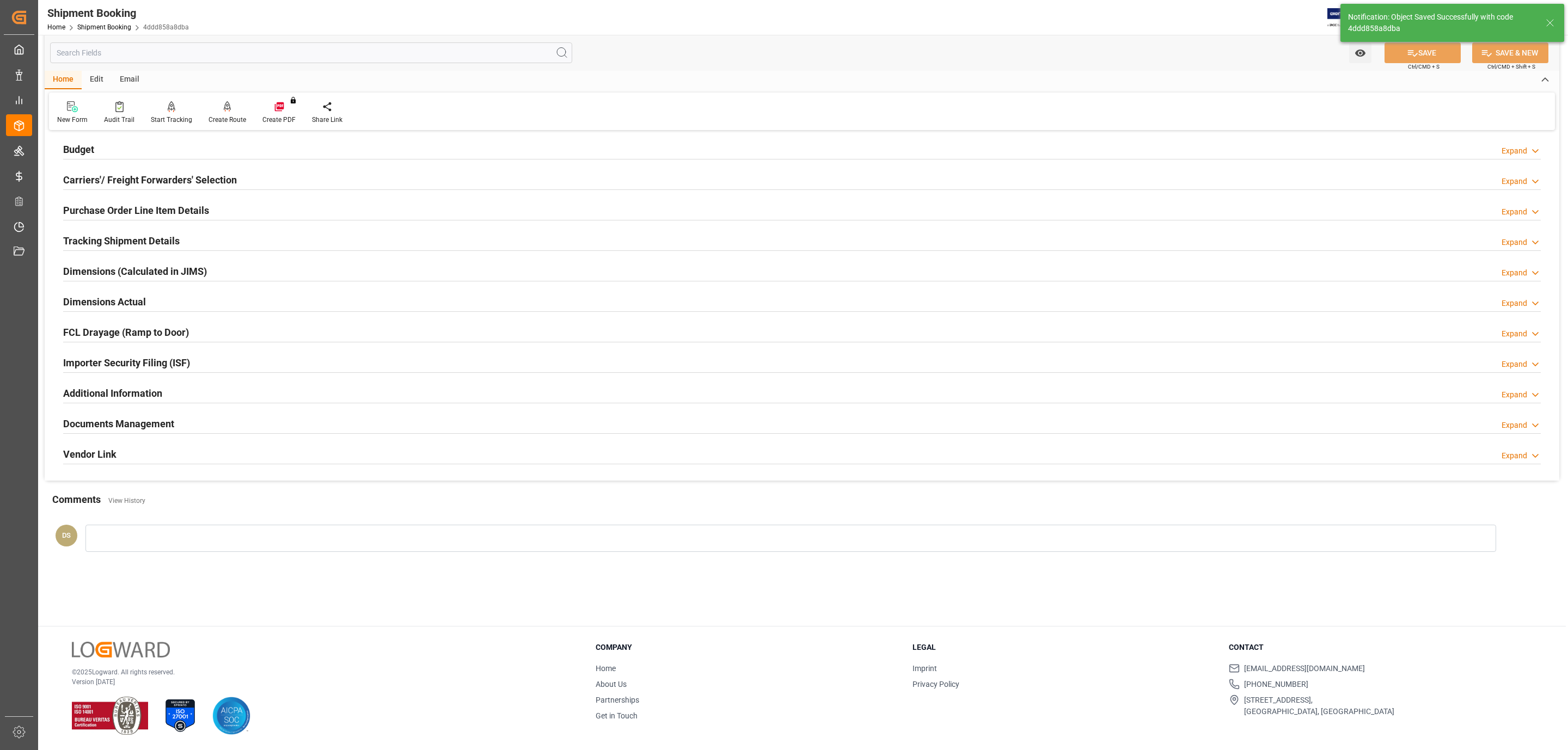
scroll to position [118, 0]
click at [196, 429] on div "Documents Management Expand" at bounding box center [802, 422] width 1478 height 21
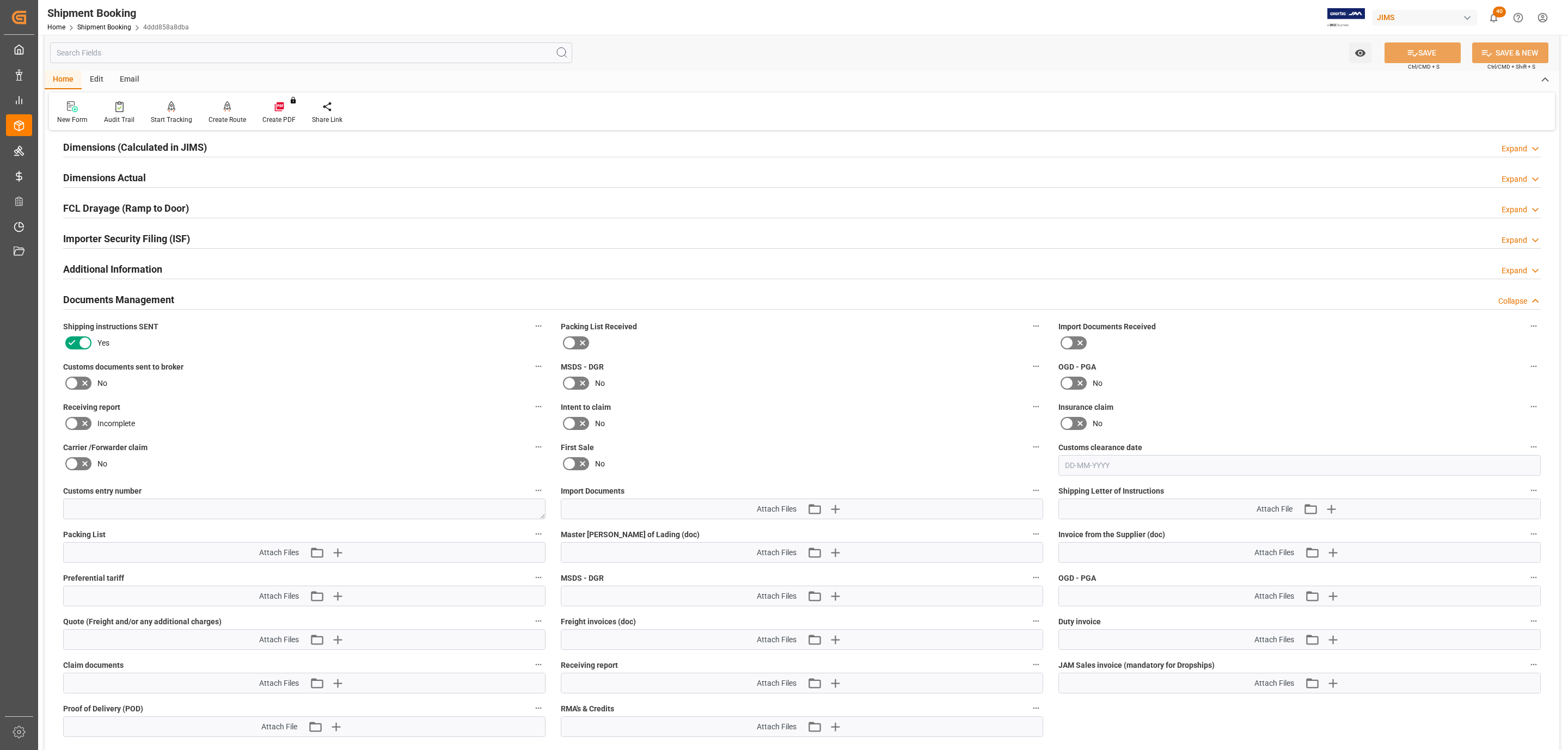
scroll to position [270, 0]
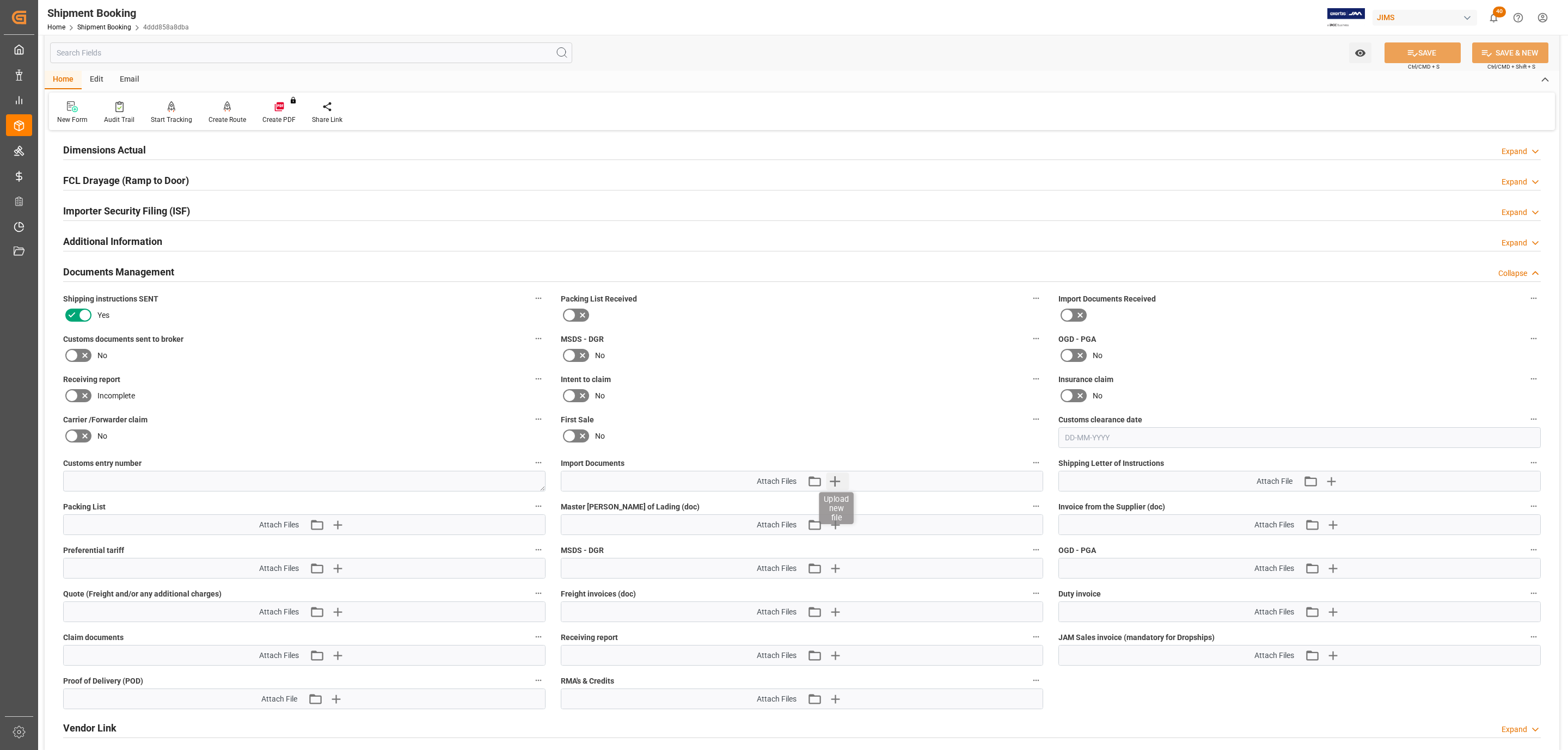
click at [835, 484] on icon "button" at bounding box center [835, 481] width 11 height 11
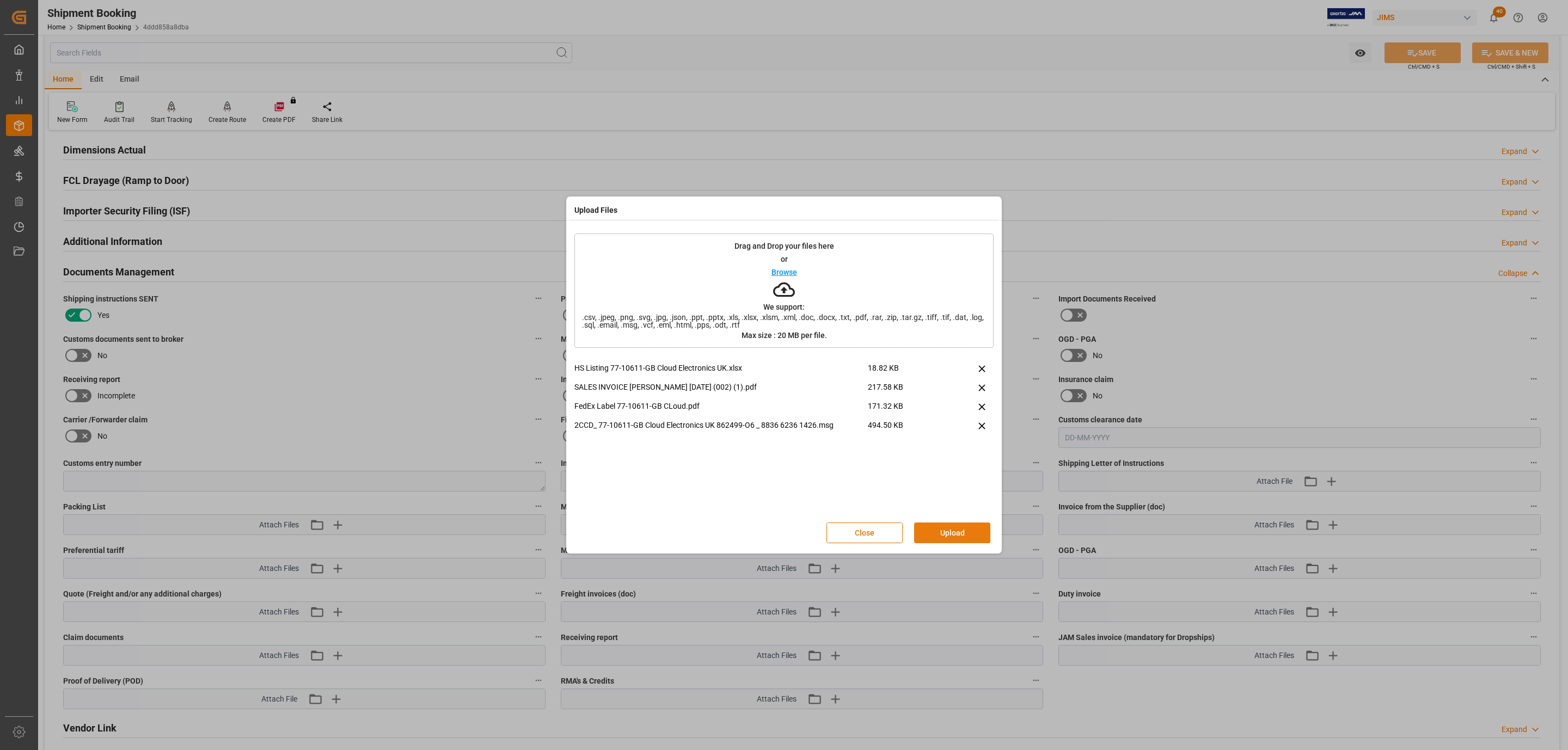
click at [947, 528] on button "Upload" at bounding box center [952, 532] width 76 height 21
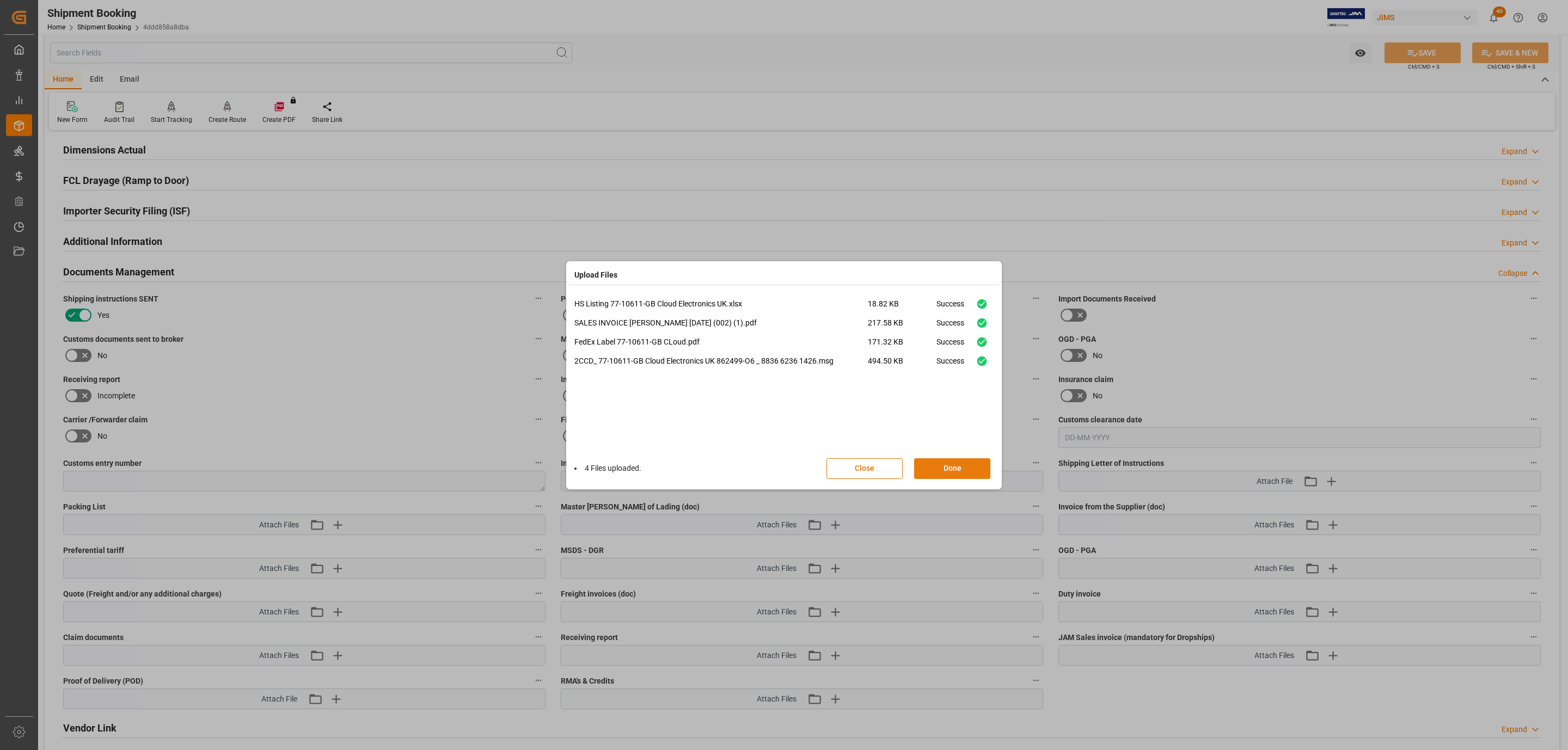
click at [928, 477] on button "Done" at bounding box center [952, 468] width 76 height 21
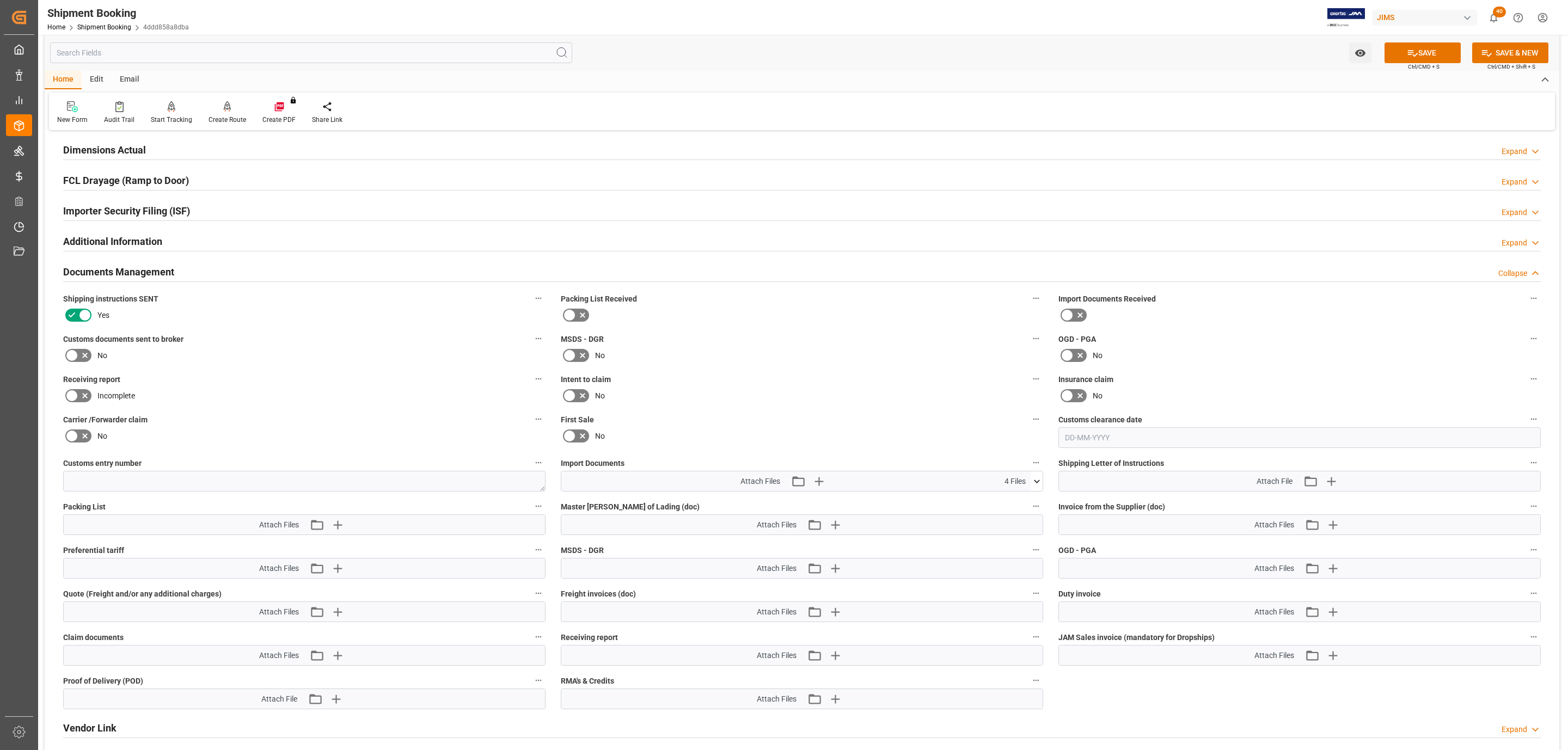
drag, startPoint x: 1405, startPoint y: 54, endPoint x: 1138, endPoint y: 165, distance: 289.2
click at [1406, 53] on icon at bounding box center [1412, 53] width 12 height 12
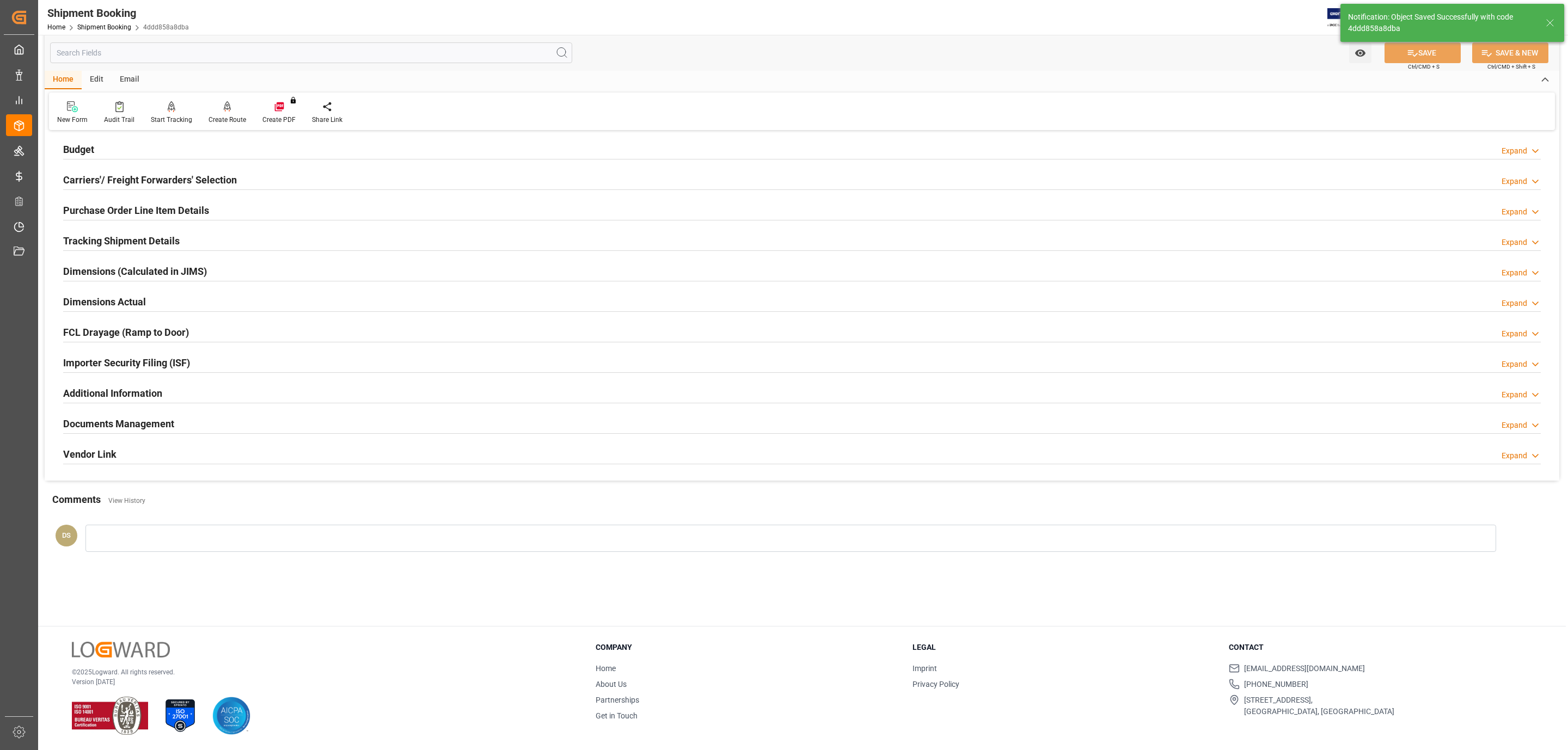
scroll to position [118, 0]
click at [110, 428] on h2 "Documents Management" at bounding box center [119, 423] width 111 height 14
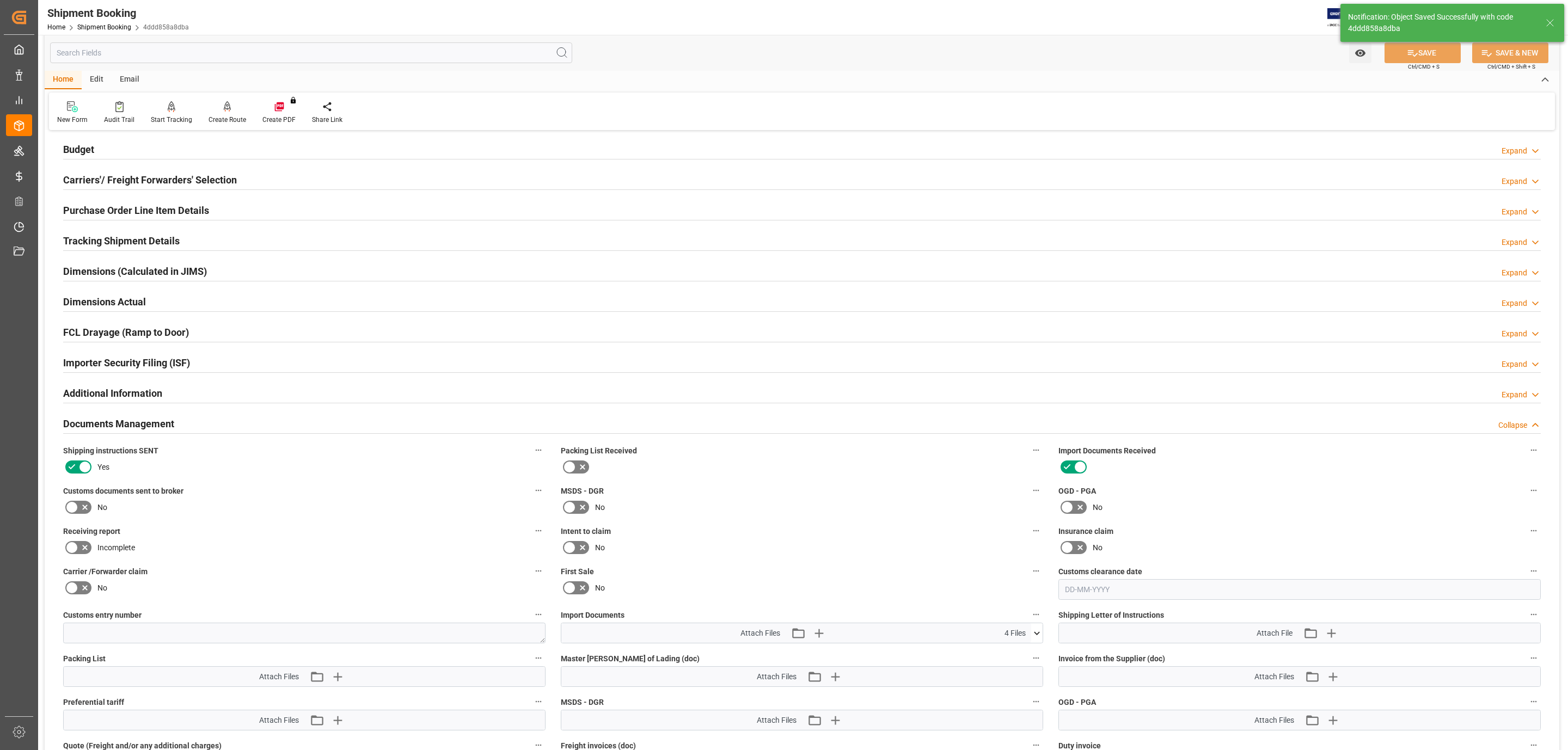
scroll to position [270, 0]
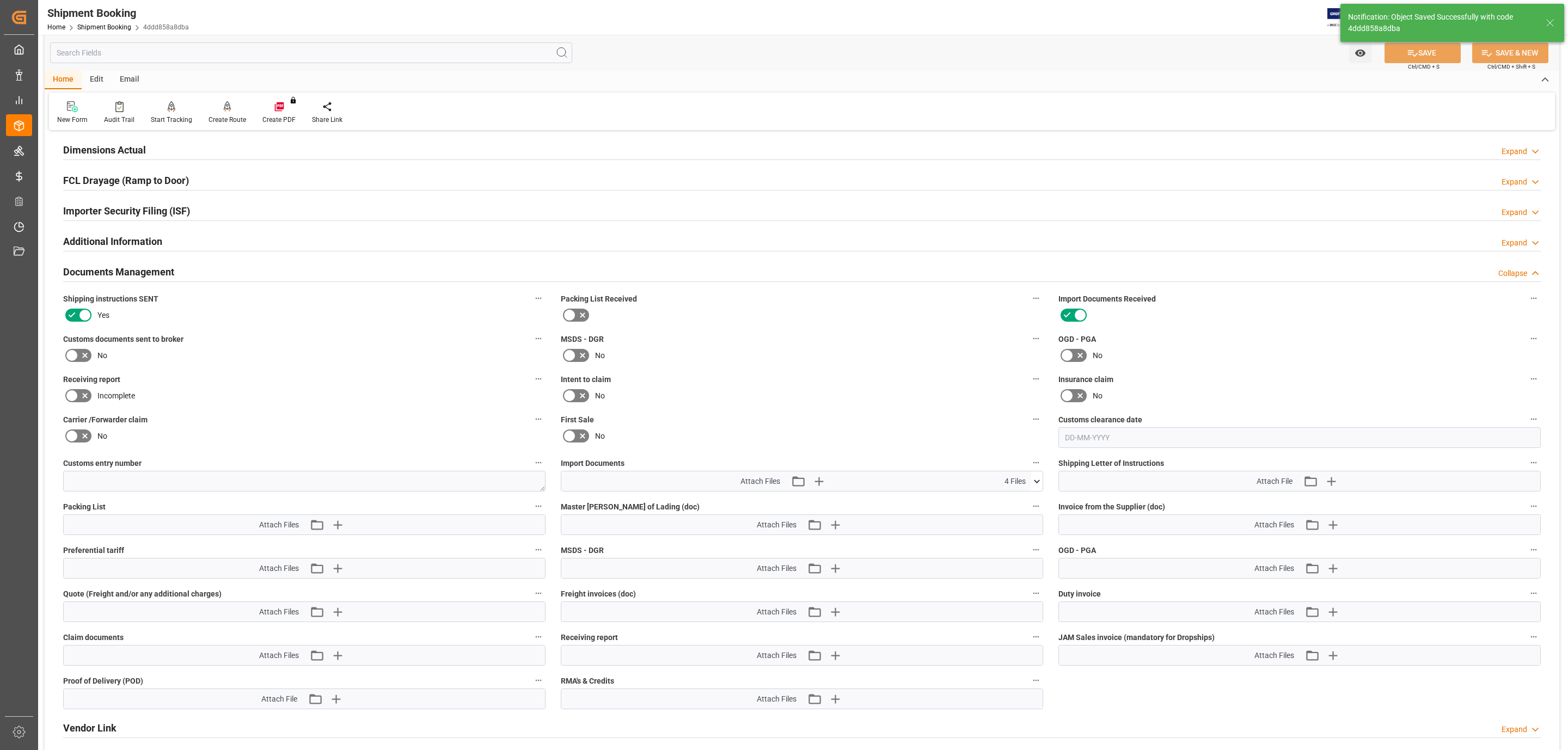
click at [79, 356] on icon at bounding box center [85, 355] width 13 height 13
click at [0, 0] on input "checkbox" at bounding box center [0, 0] width 0 height 0
click at [1409, 48] on icon at bounding box center [1412, 53] width 12 height 12
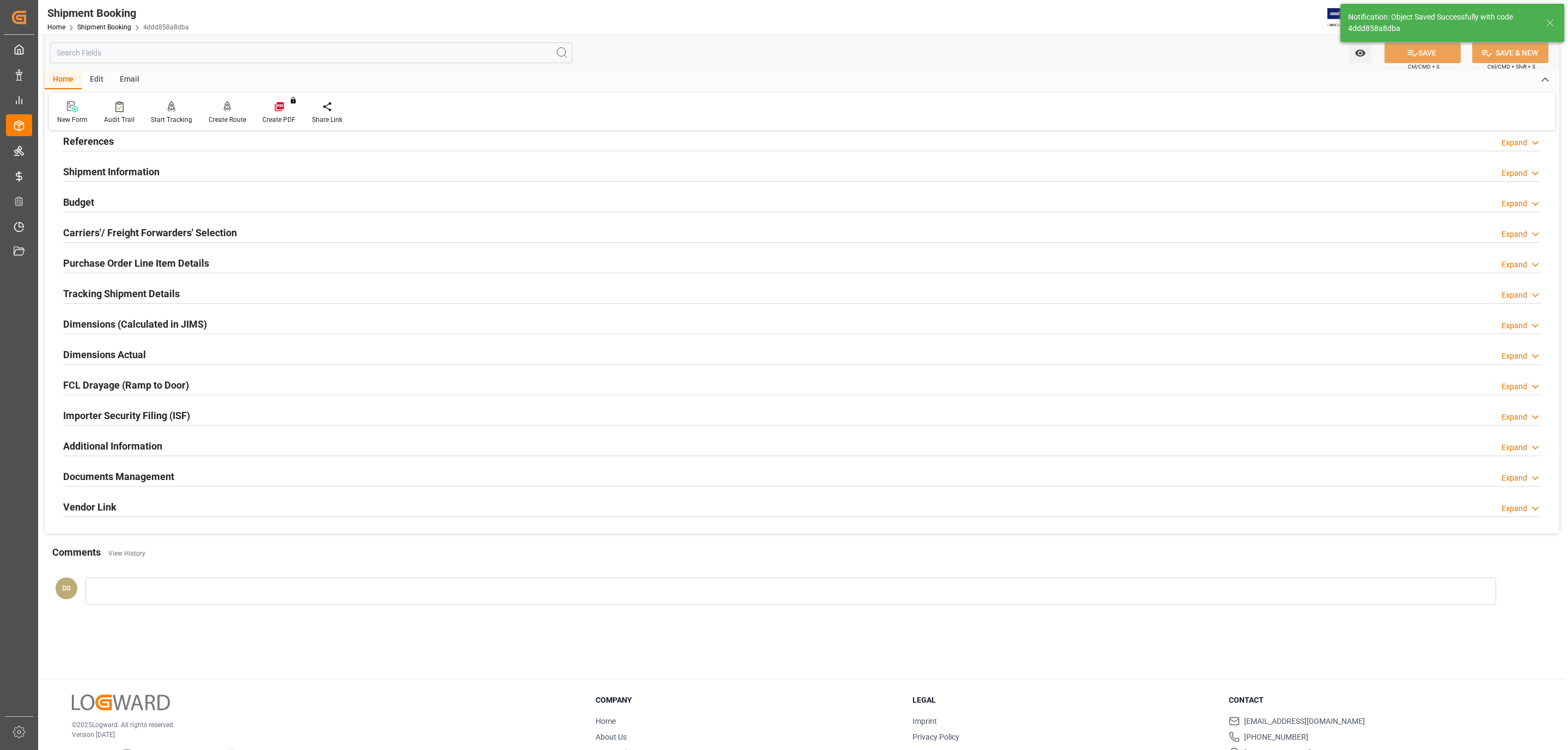
scroll to position [37, 0]
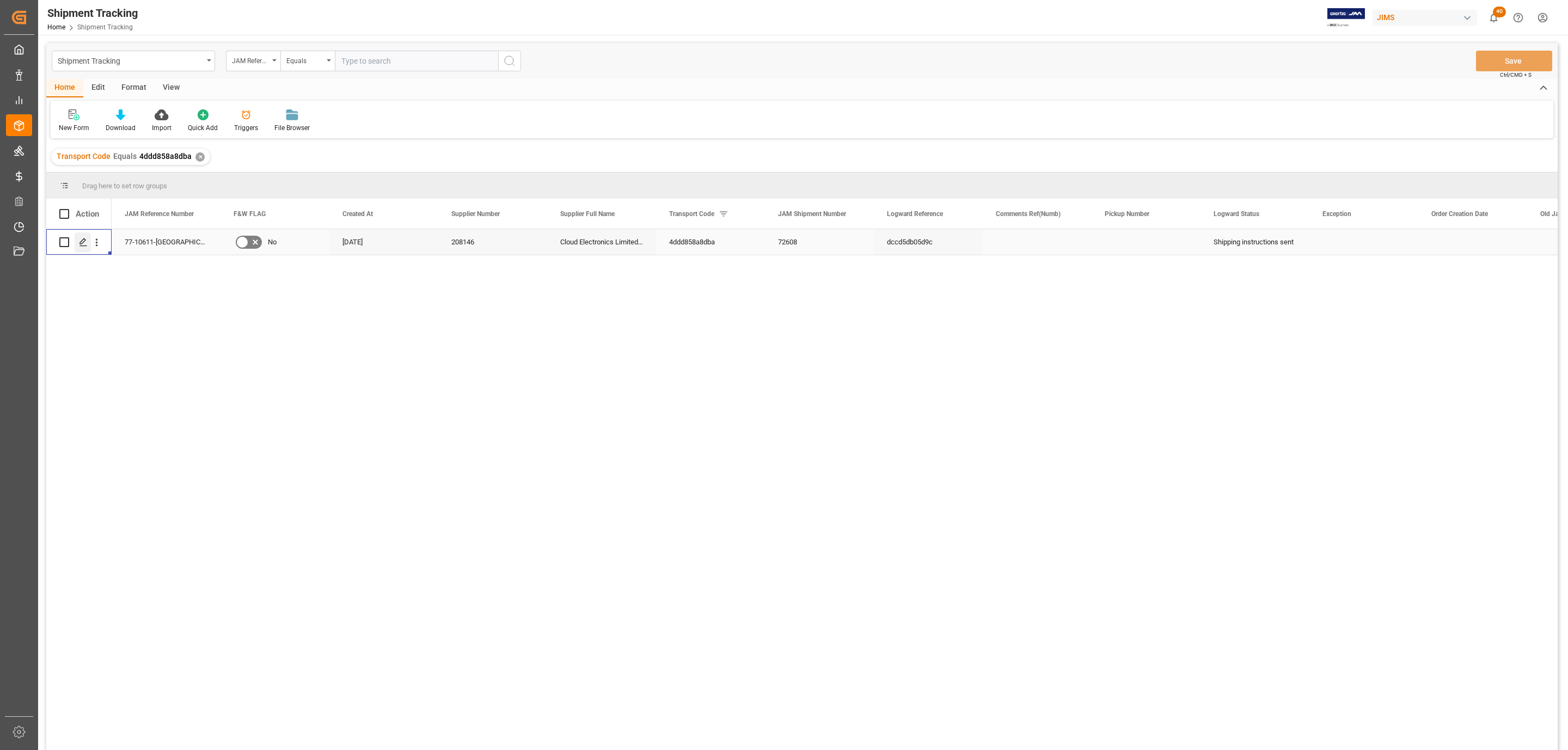
click at [88, 245] on icon "Press SPACE to select this row." at bounding box center [83, 242] width 9 height 9
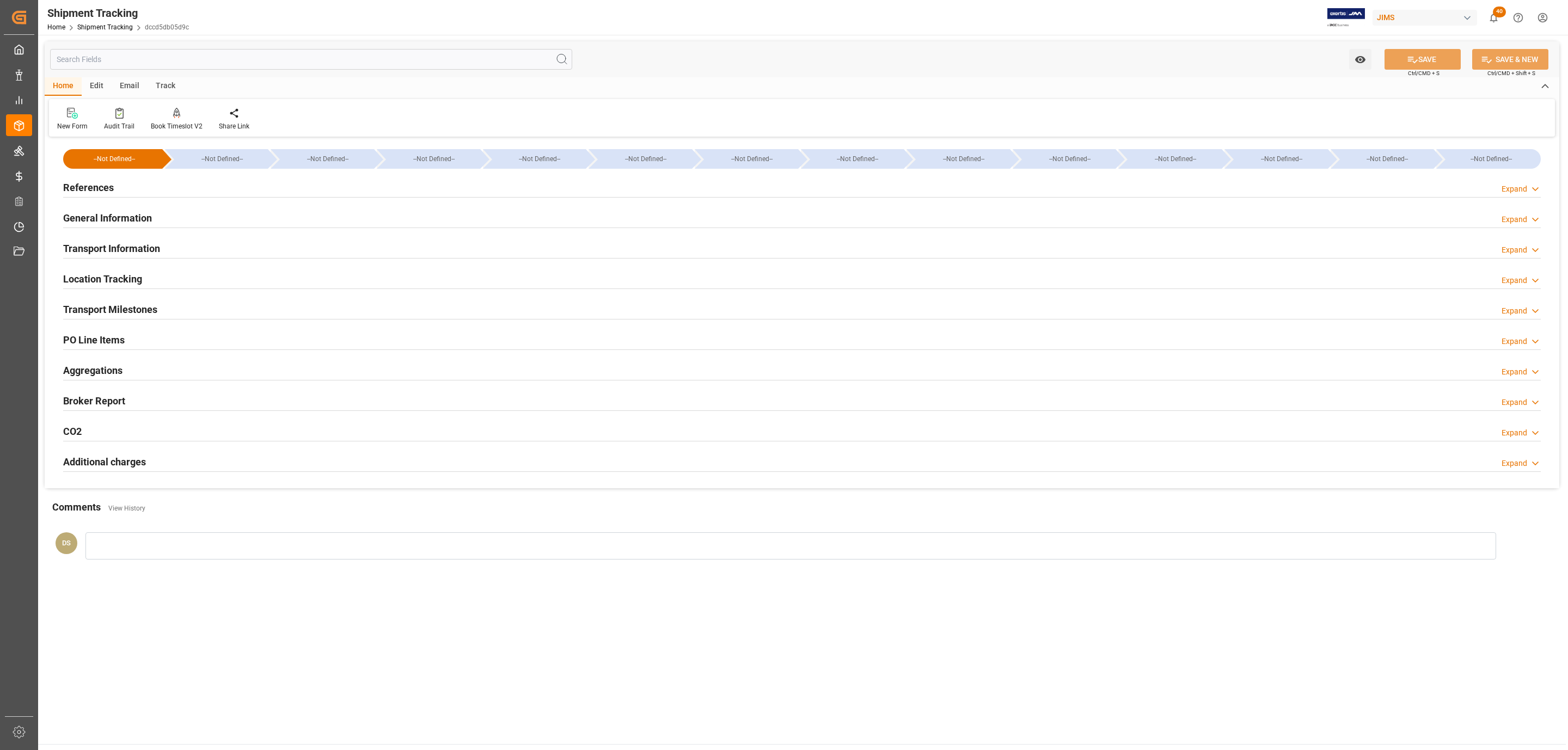
click at [185, 247] on div "Transport Information Expand" at bounding box center [802, 247] width 1478 height 21
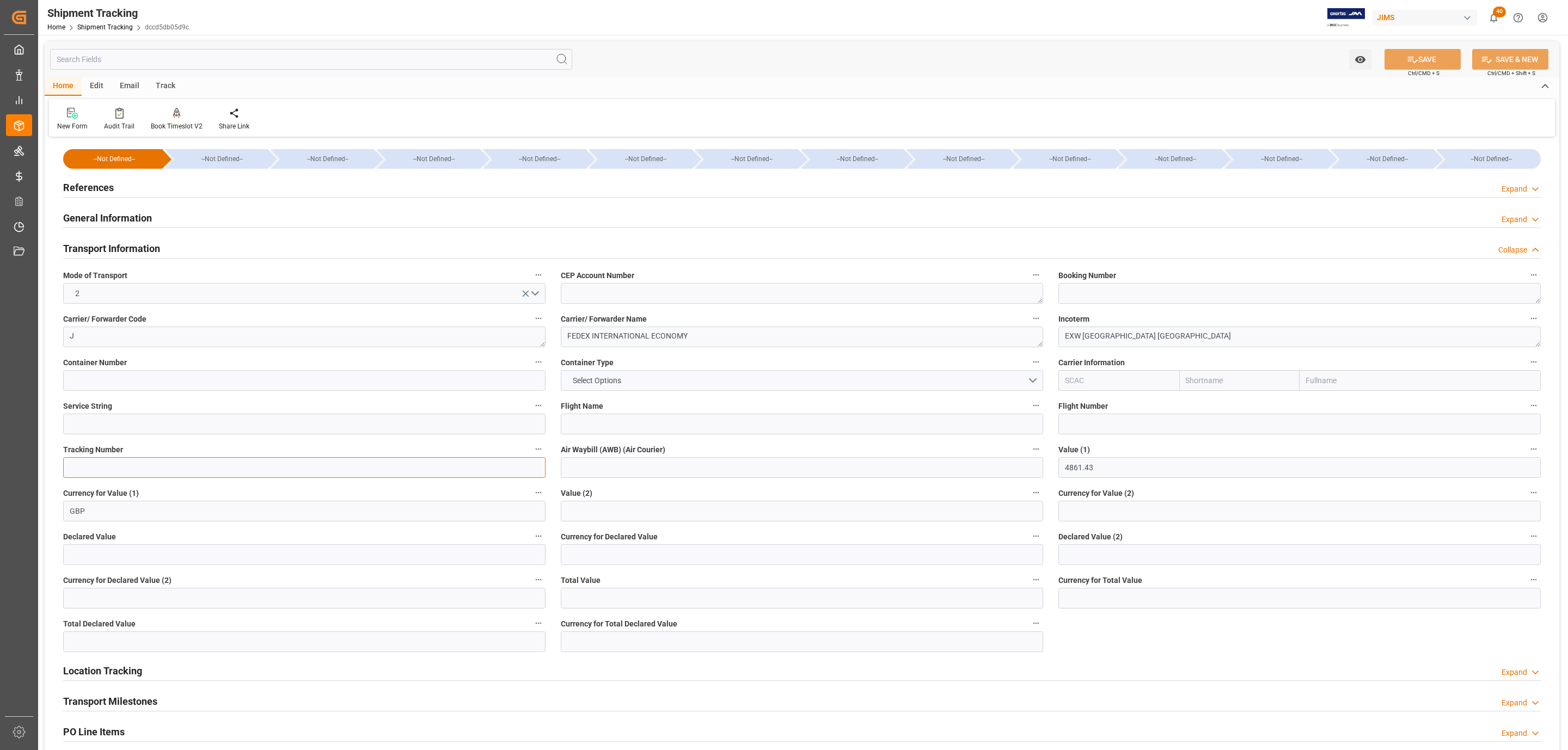
click at [102, 471] on input at bounding box center [304, 467] width 482 height 21
paste input "8836 6236 1426"
type input "8836 6236 1426"
click at [638, 466] on input at bounding box center [802, 467] width 482 height 21
paste input "8836 6236 1426"
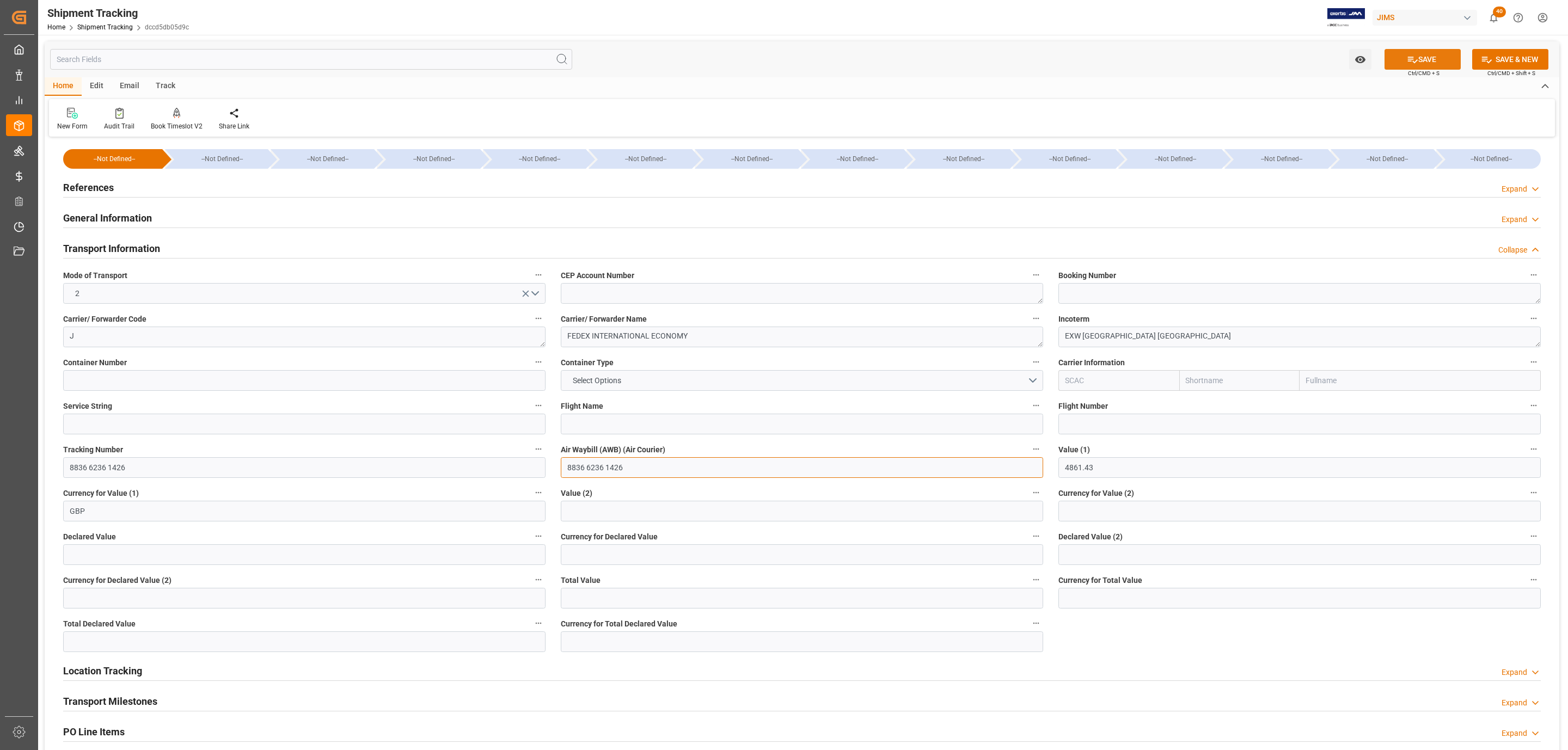
type input "8836 6236 1426"
click at [1430, 53] on button "SAVE" at bounding box center [1422, 59] width 76 height 21
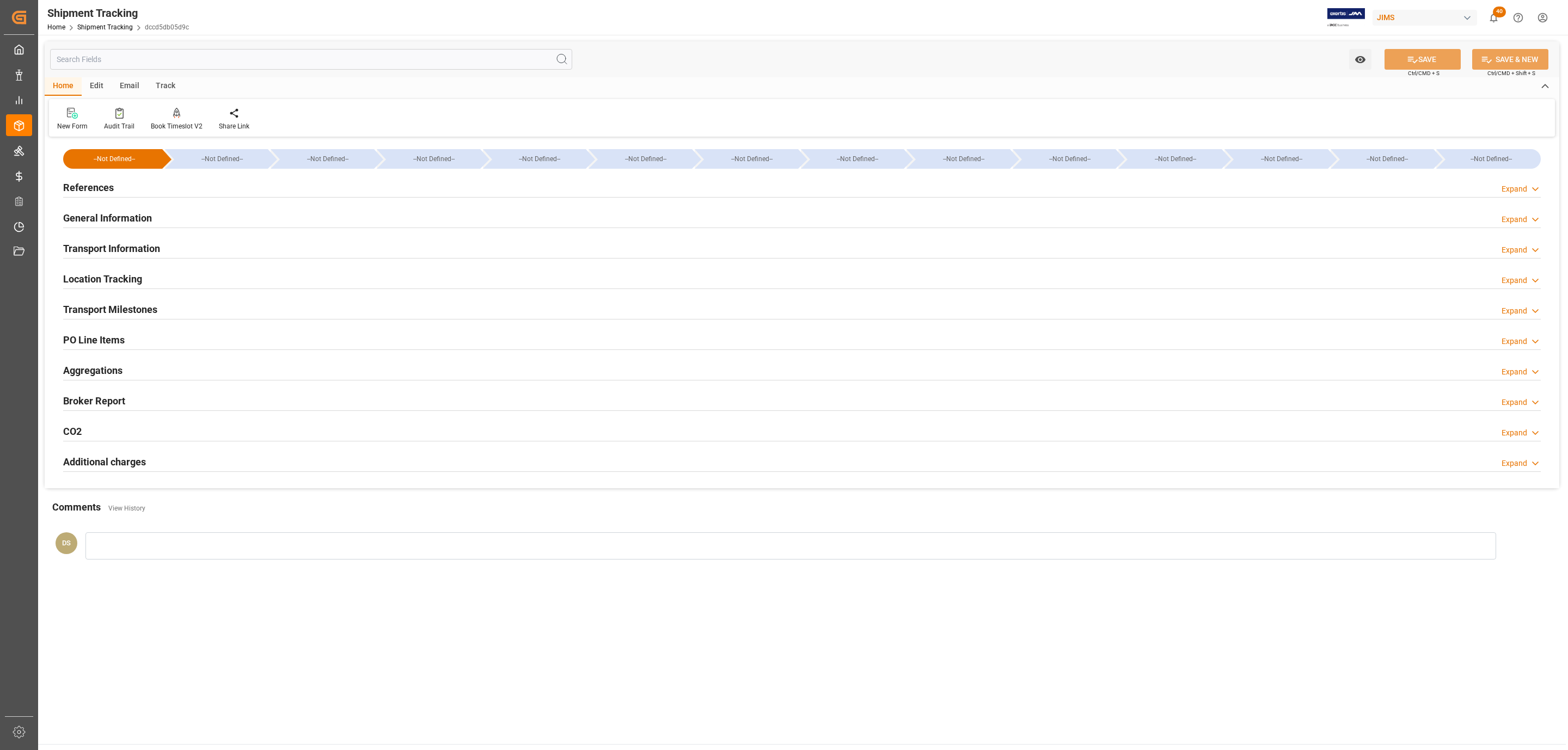
click at [103, 343] on h2 "PO Line Items" at bounding box center [94, 339] width 62 height 14
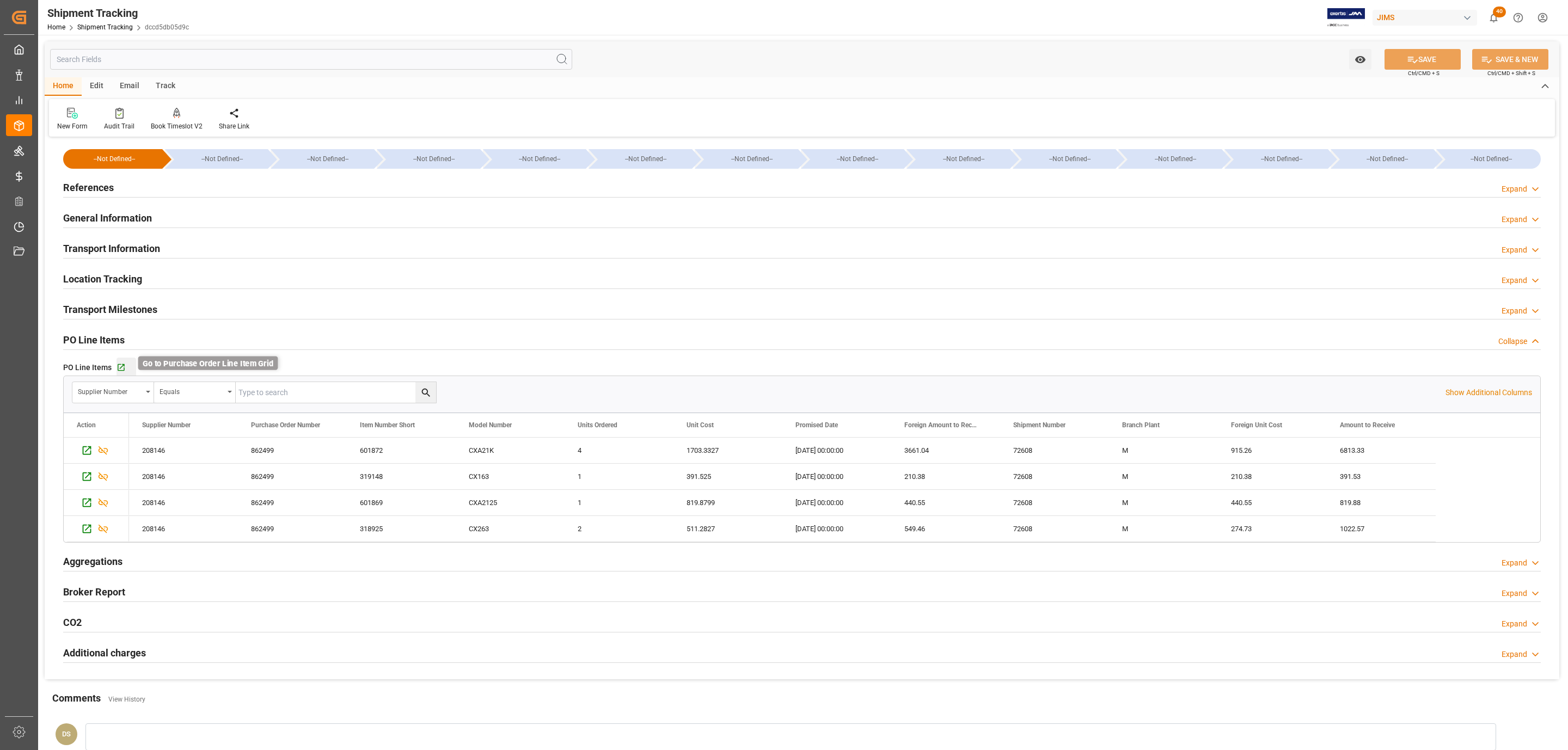
click at [120, 369] on icon "button" at bounding box center [121, 368] width 9 height 9
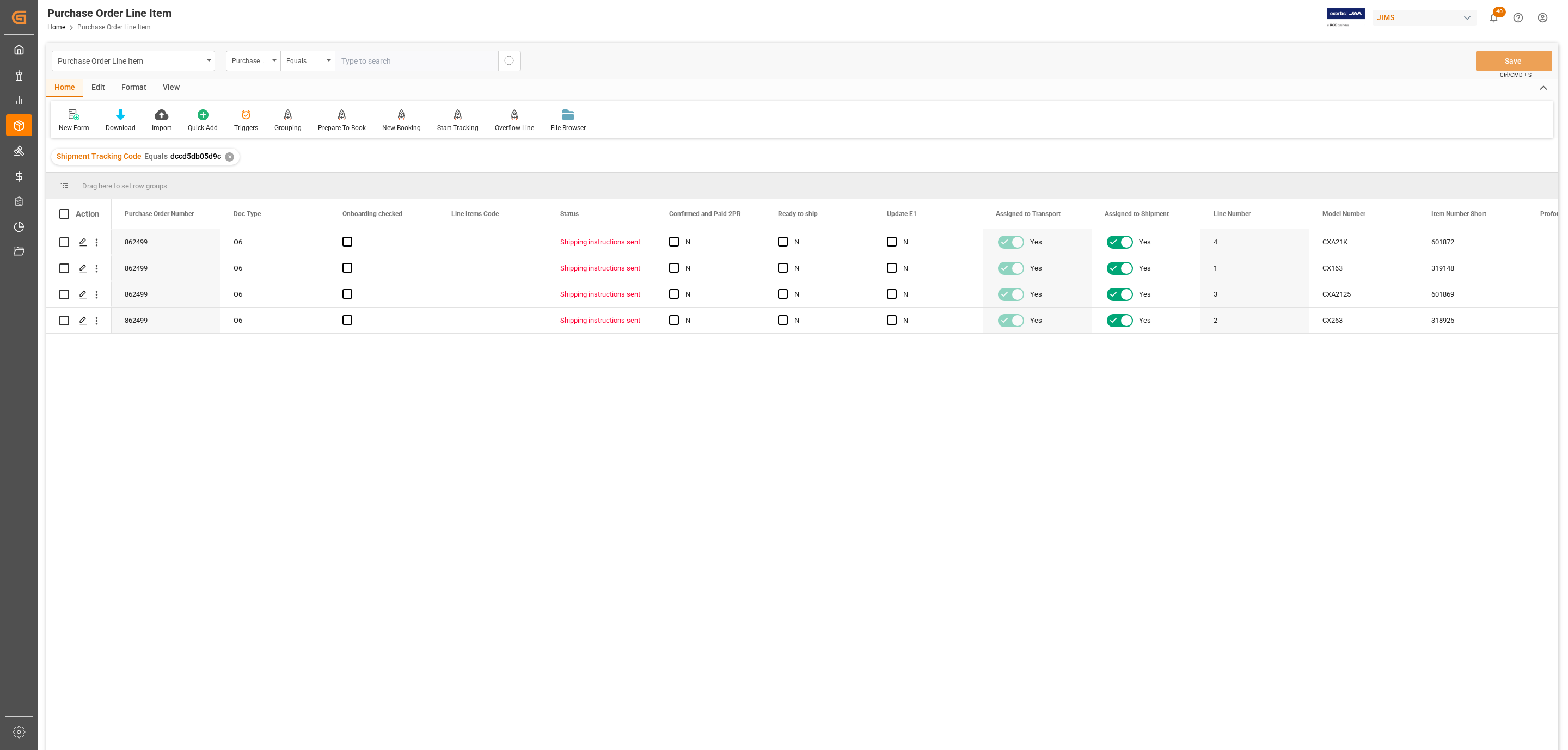
click at [175, 90] on div "View" at bounding box center [171, 88] width 33 height 19
click at [118, 121] on div "Standard Templates" at bounding box center [123, 121] width 71 height 24
click at [169, 193] on div "HS Listing CANADA" at bounding box center [153, 198] width 96 height 12
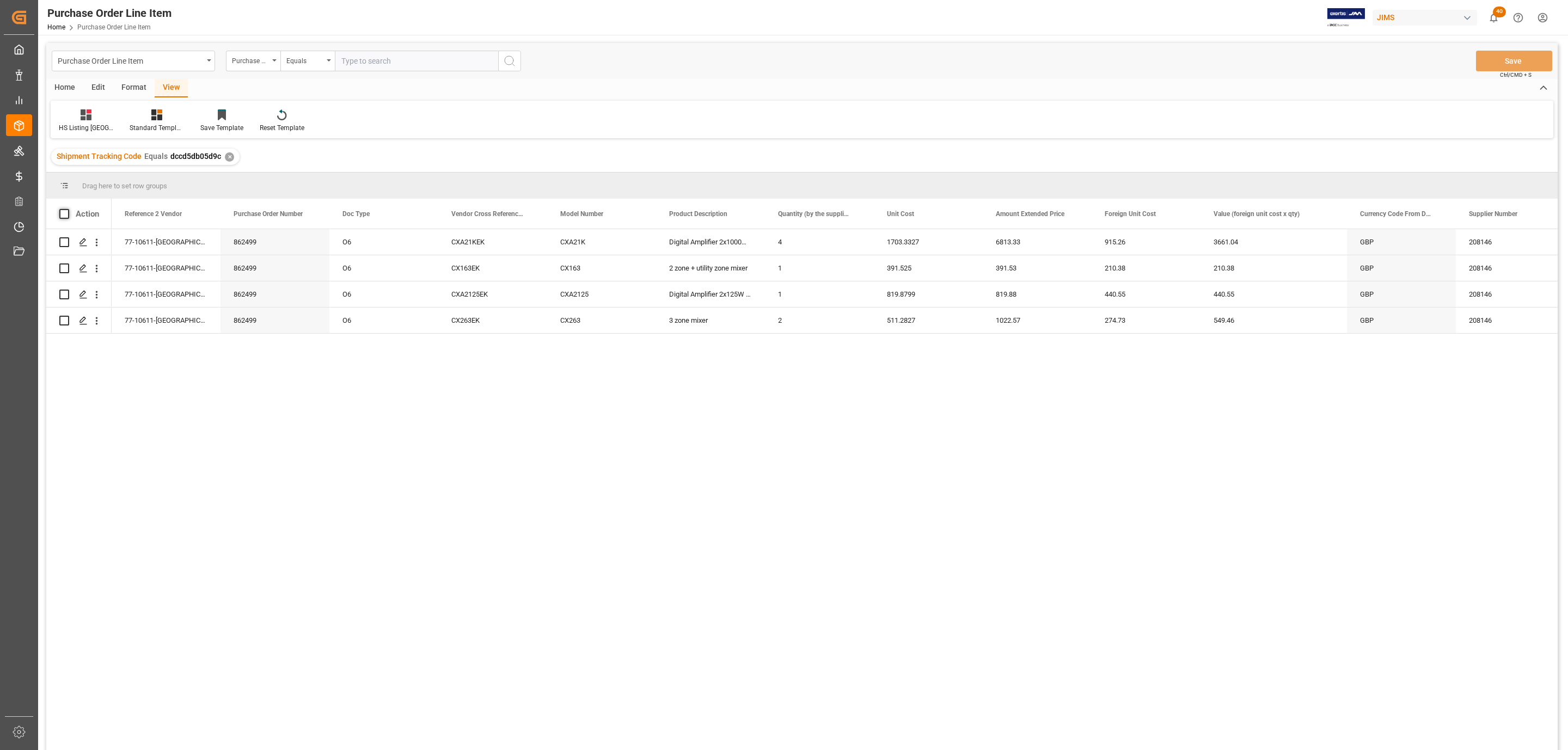
click at [64, 214] on span at bounding box center [63, 213] width 10 height 10
click at [68, 209] on input "checkbox" at bounding box center [68, 209] width 0 height 0
checkbox input "true"
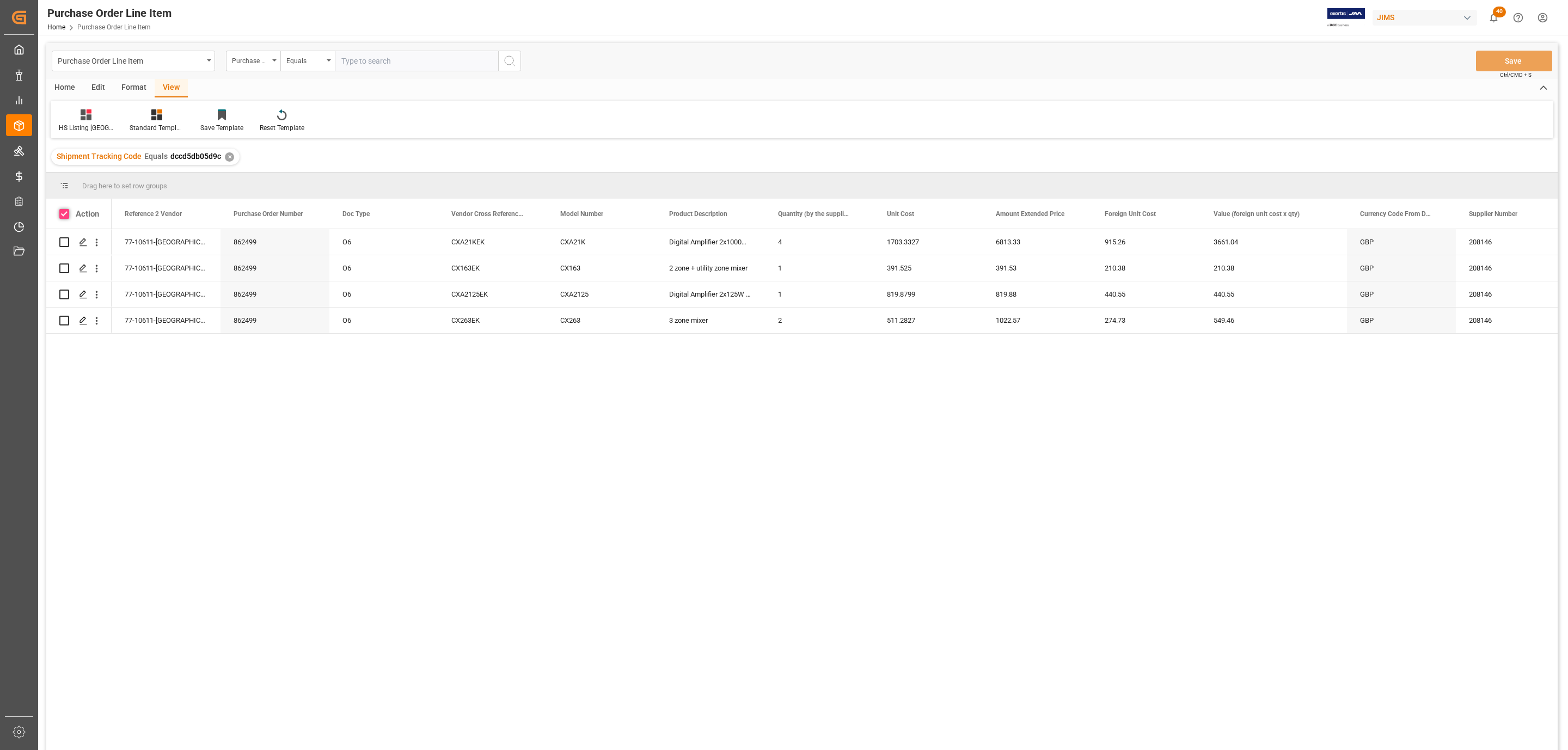
checkbox input "true"
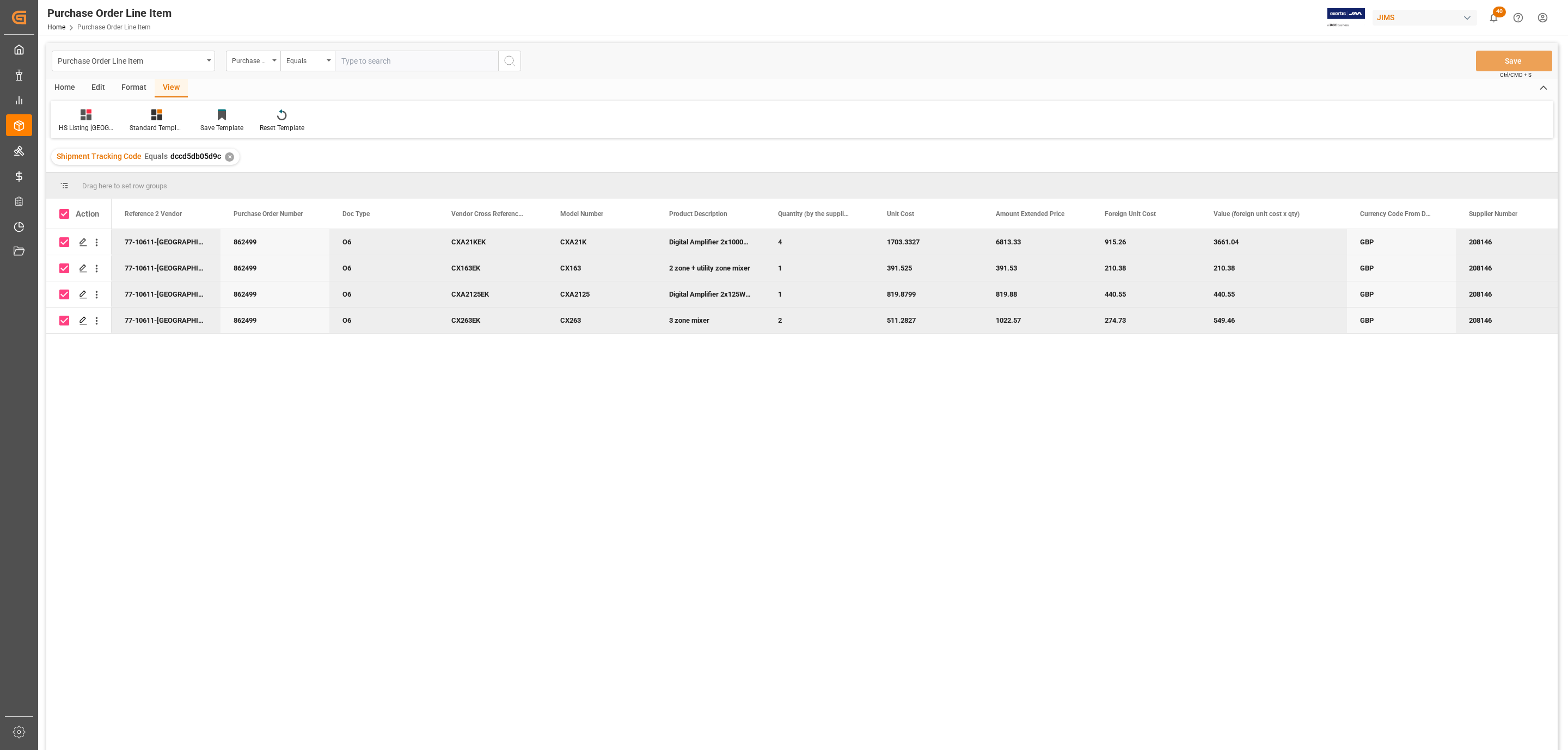
click at [61, 85] on div "Home" at bounding box center [64, 88] width 37 height 19
click at [121, 116] on icon at bounding box center [121, 115] width 9 height 11
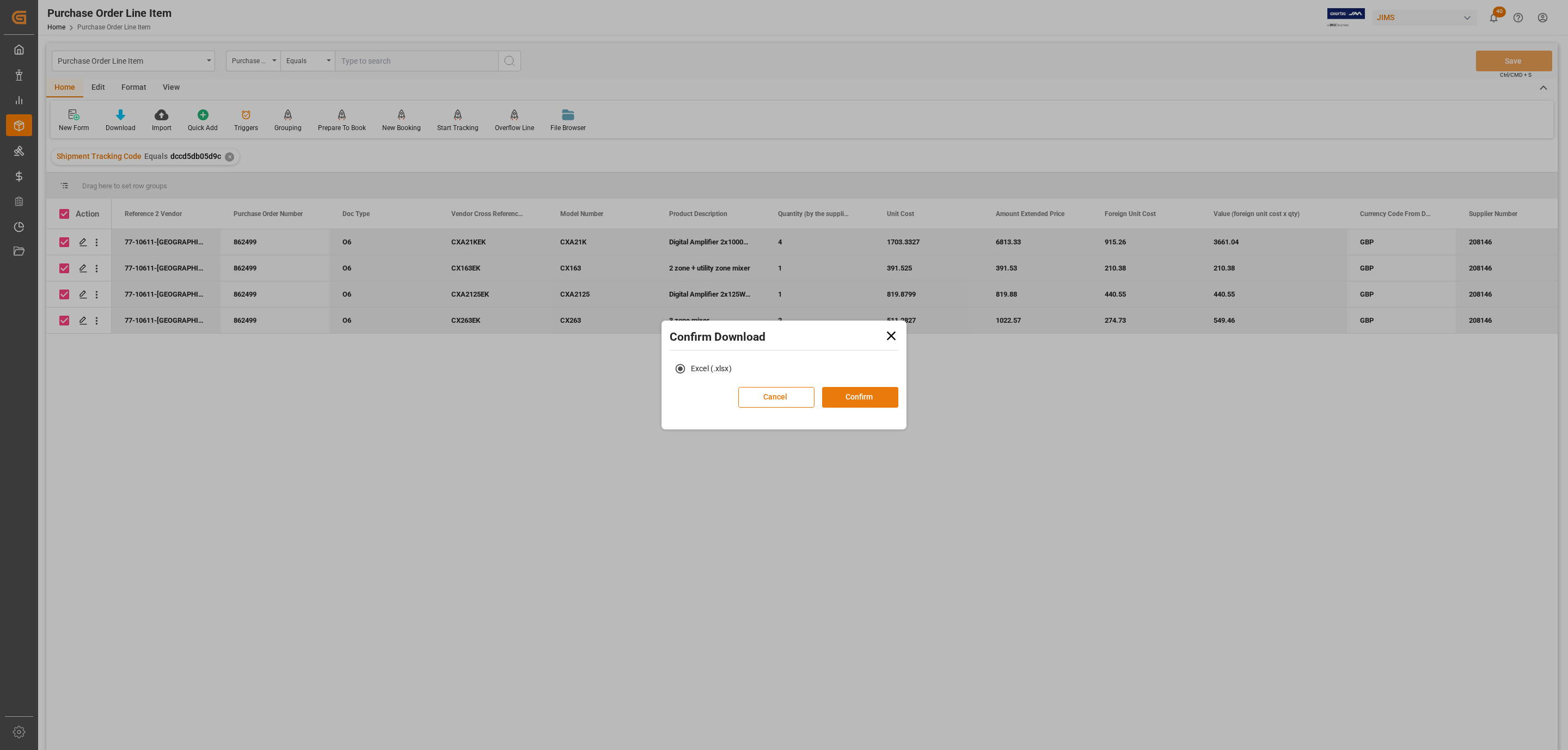
click at [849, 396] on button "Confirm" at bounding box center [860, 396] width 76 height 21
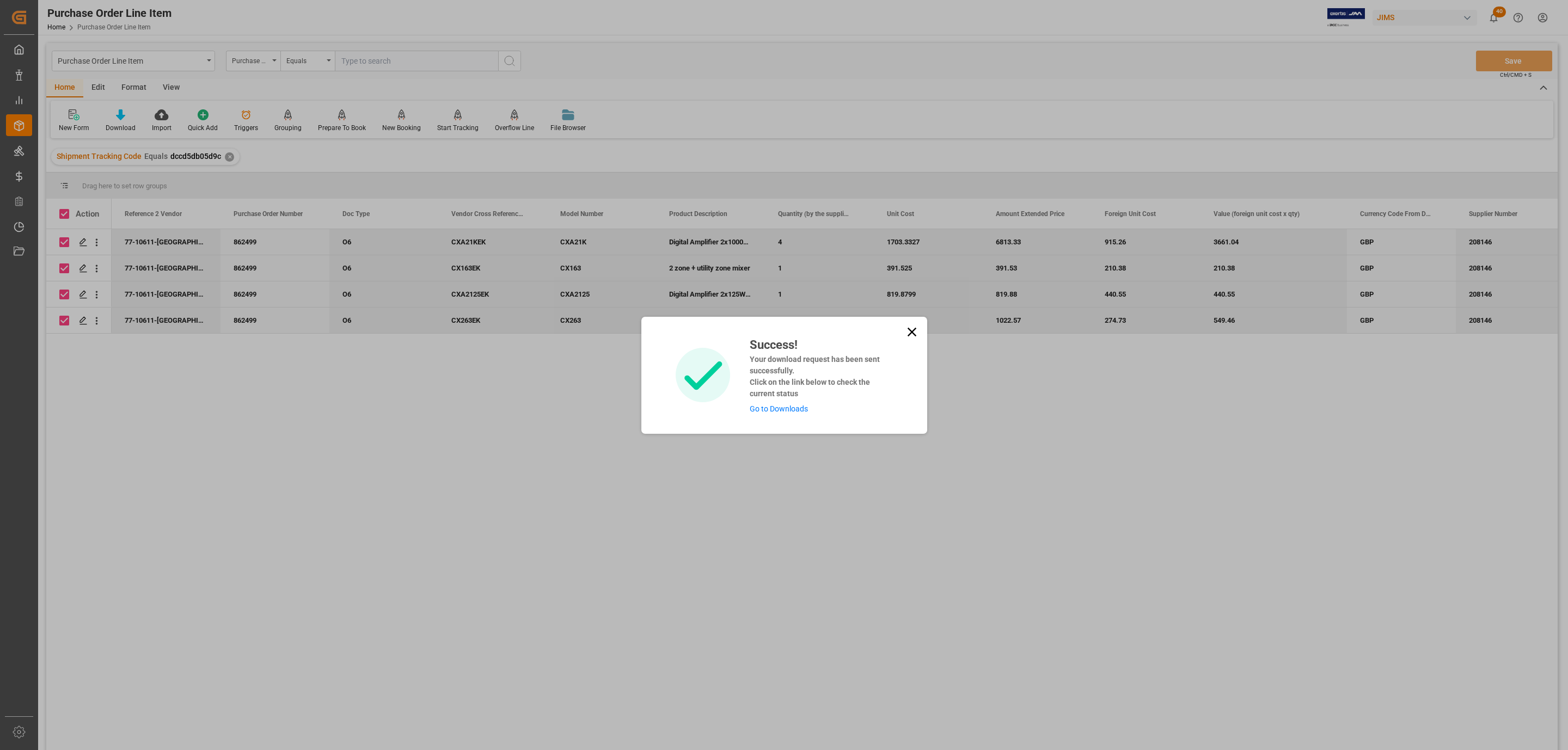
click at [768, 407] on link "Go to Downloads" at bounding box center [778, 409] width 58 height 9
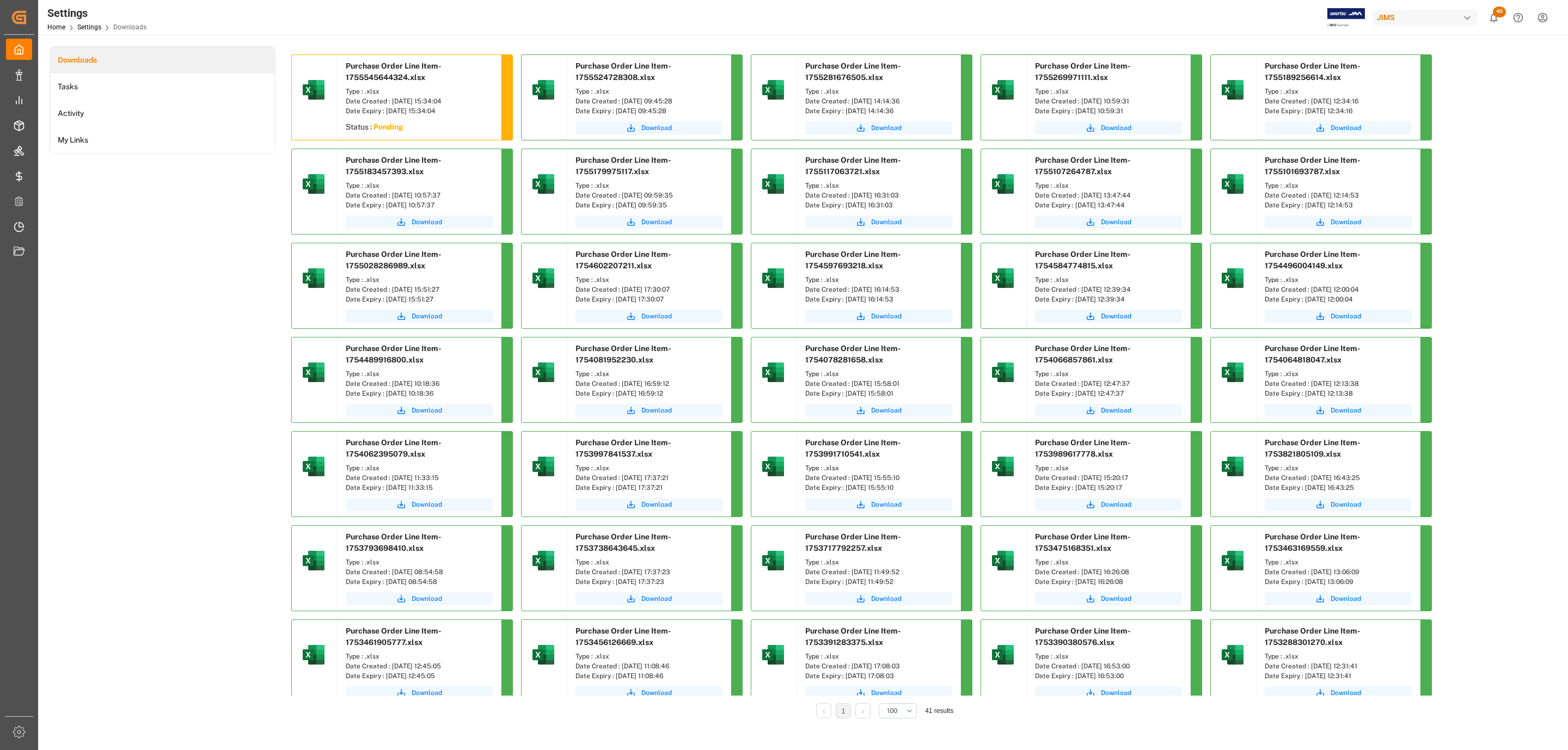
click at [246, 258] on div "Downloads Tasks Activity My Links" at bounding box center [162, 390] width 226 height 688
click at [190, 242] on div "Downloads Tasks Activity My Links" at bounding box center [162, 390] width 226 height 688
click at [425, 138] on div "Download" at bounding box center [419, 129] width 163 height 21
click at [421, 126] on span "Download" at bounding box center [427, 128] width 30 height 10
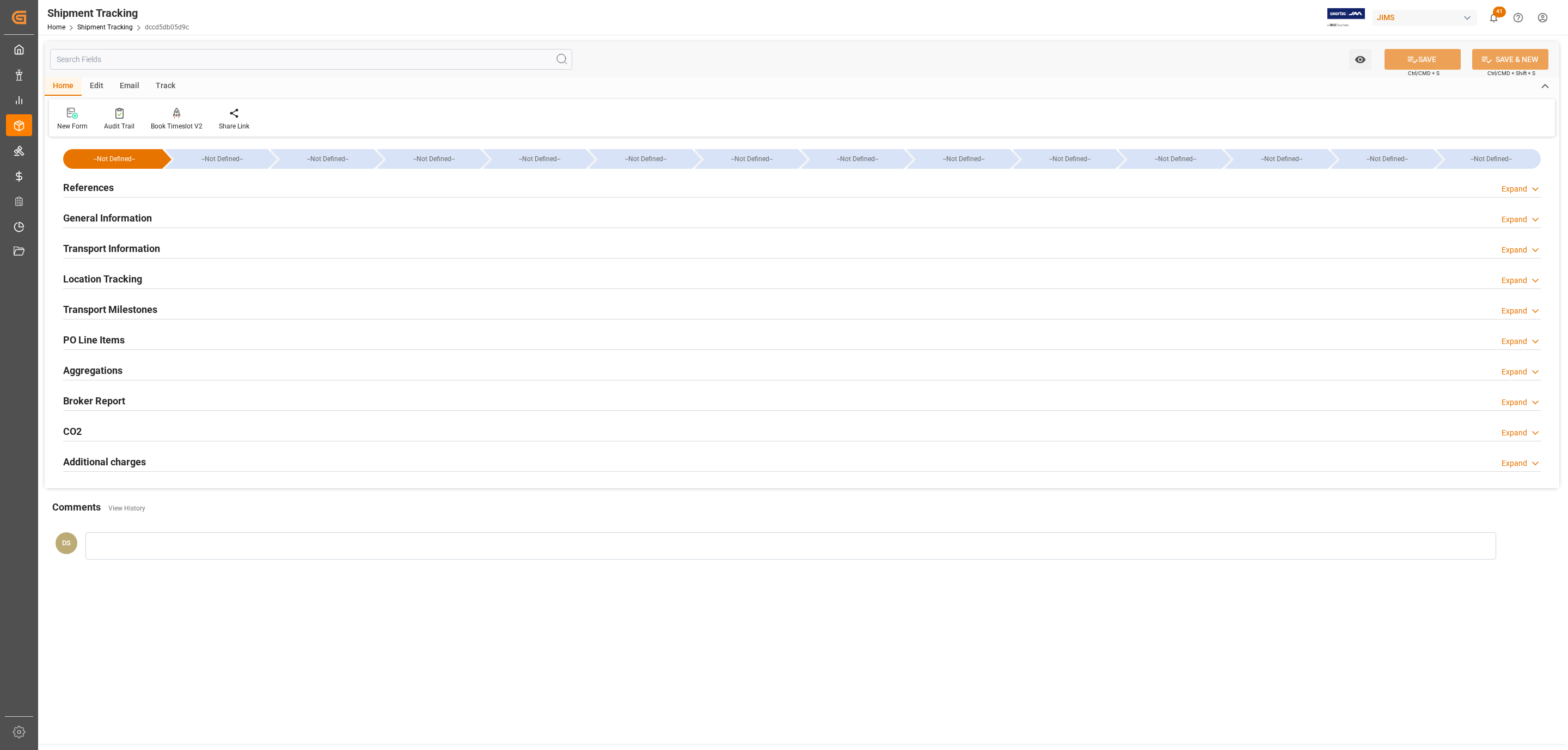
click at [163, 304] on div "Transport Milestones Expand" at bounding box center [802, 308] width 1478 height 21
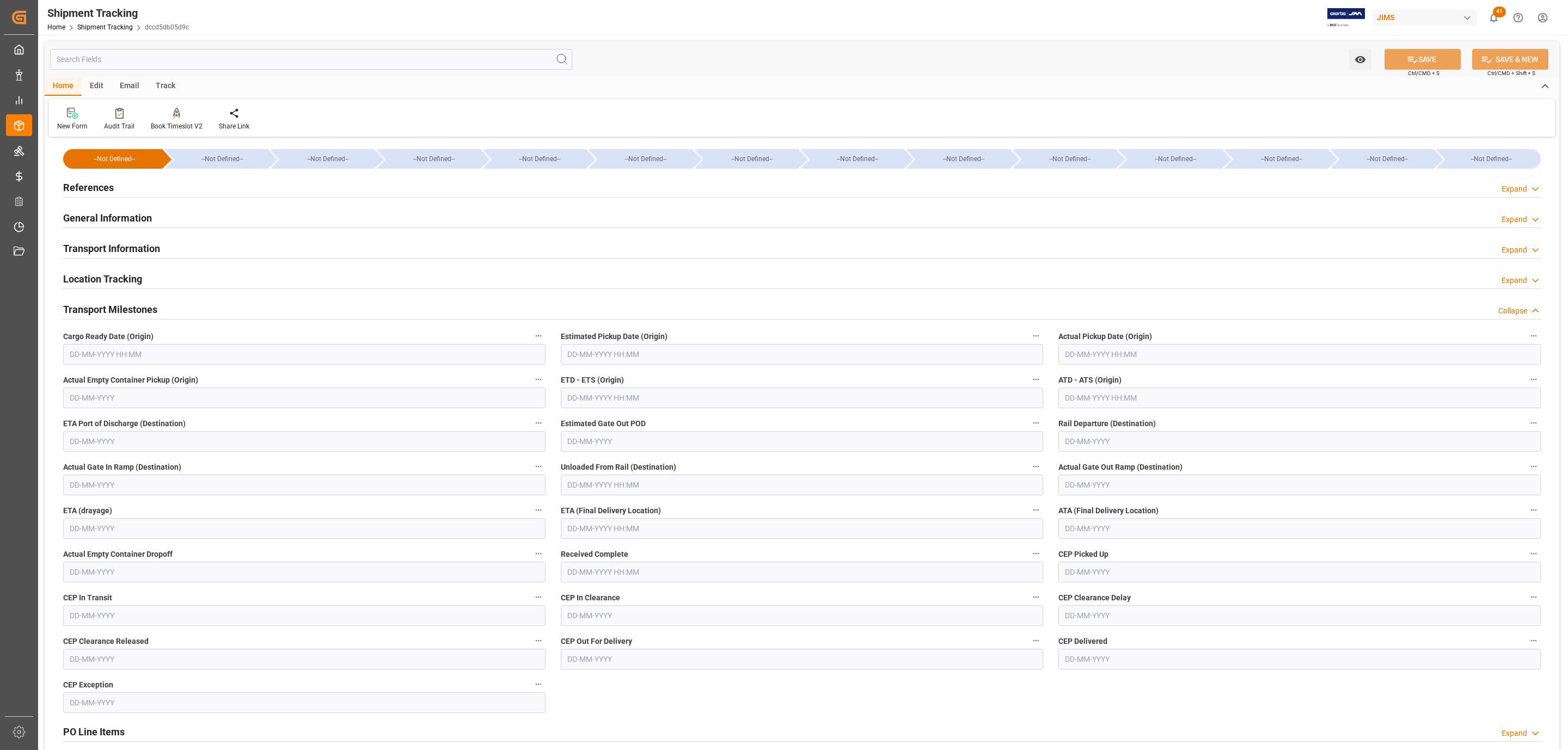
click at [133, 356] on input "text" at bounding box center [304, 354] width 482 height 21
click at [118, 406] on div "Mo Tu We Th Fr Sa Su" at bounding box center [140, 397] width 154 height 21
click at [158, 463] on span "15" at bounding box center [162, 463] width 7 height 8
type input "[DATE] 00:00"
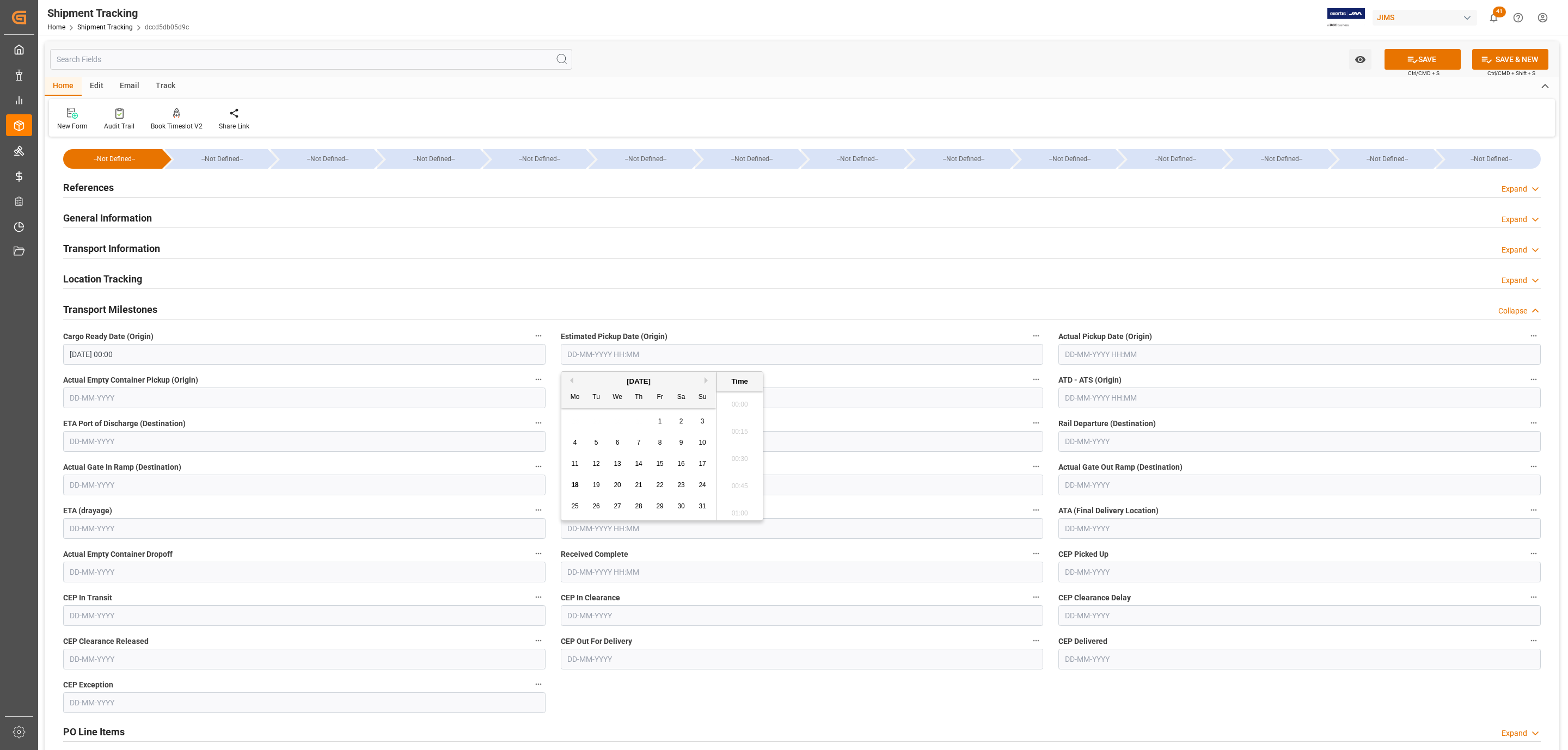
click at [596, 354] on input "text" at bounding box center [802, 354] width 482 height 21
click at [594, 486] on span "19" at bounding box center [596, 485] width 7 height 8
type input "[DATE] 00:00"
click at [1126, 342] on span "Actual Pickup Date (Origin)" at bounding box center [1105, 337] width 94 height 12
click at [1124, 352] on input "text" at bounding box center [1299, 354] width 482 height 21
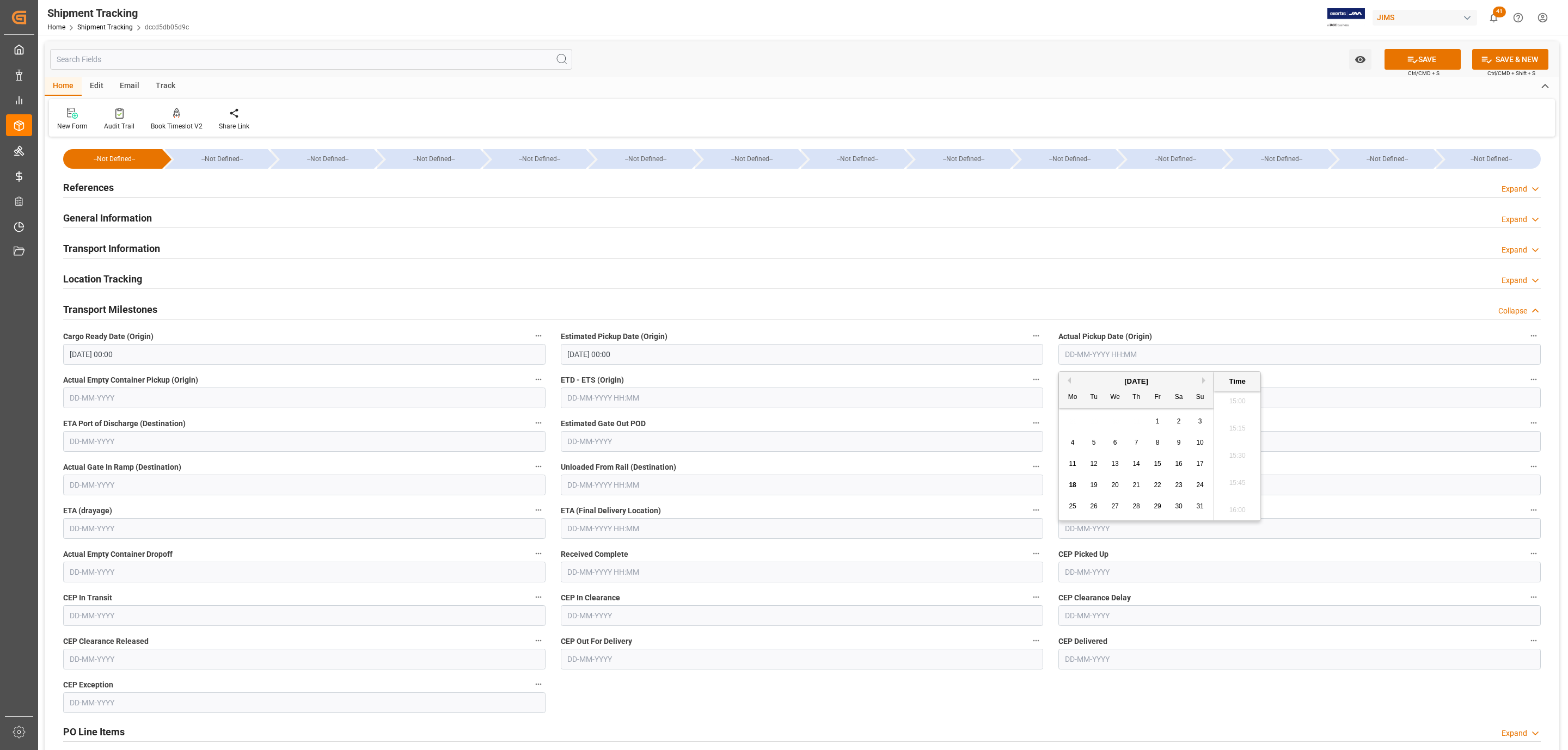
click at [1093, 487] on span "19" at bounding box center [1094, 485] width 7 height 8
type input "[DATE] 00:00"
click at [592, 538] on input "text" at bounding box center [802, 528] width 482 height 21
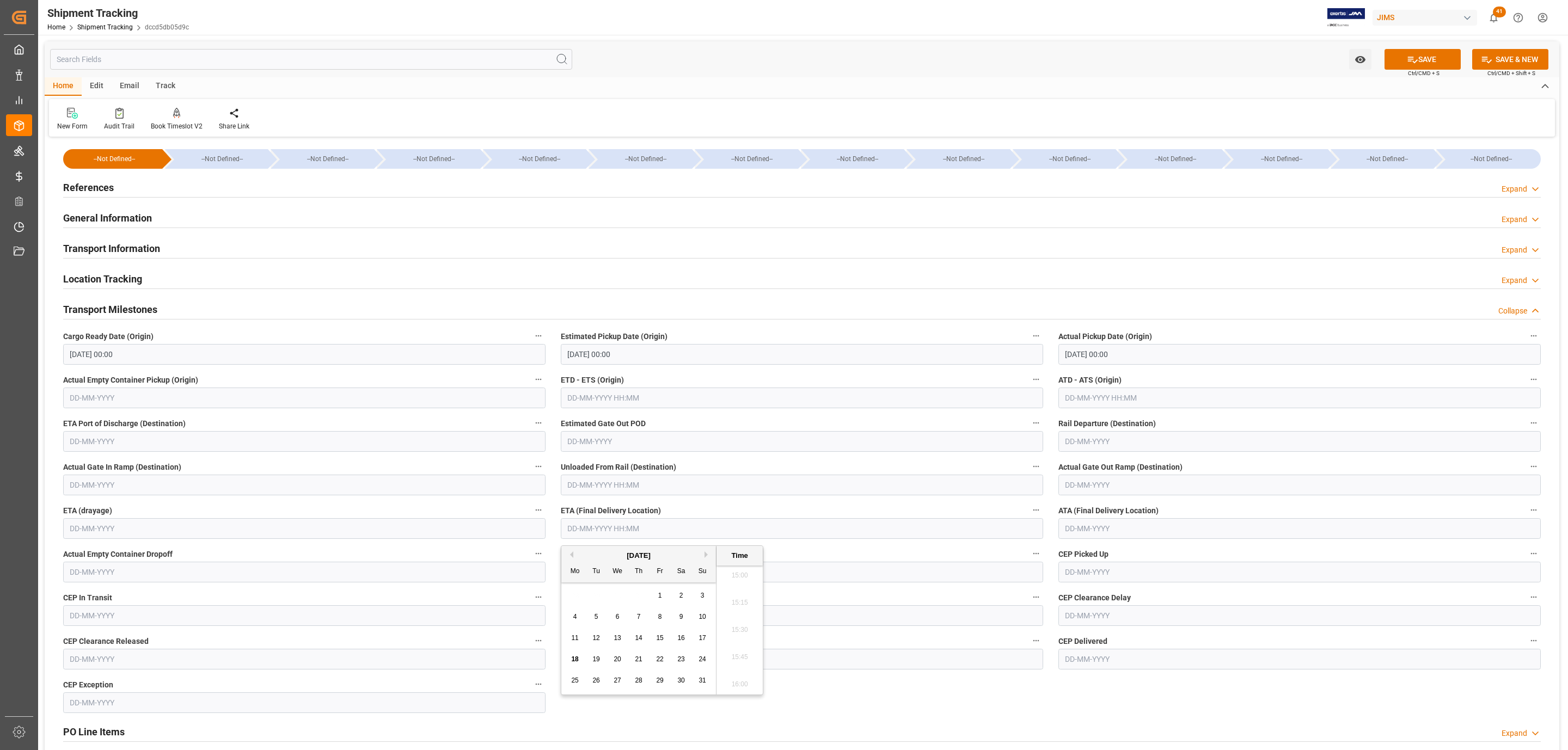
click at [602, 590] on div "28 29 30 31 1 2 3" at bounding box center [638, 596] width 148 height 21
click at [663, 662] on span "22" at bounding box center [660, 659] width 7 height 8
type input "[DATE] 00:00"
click at [1402, 54] on button "SAVE" at bounding box center [1422, 59] width 76 height 21
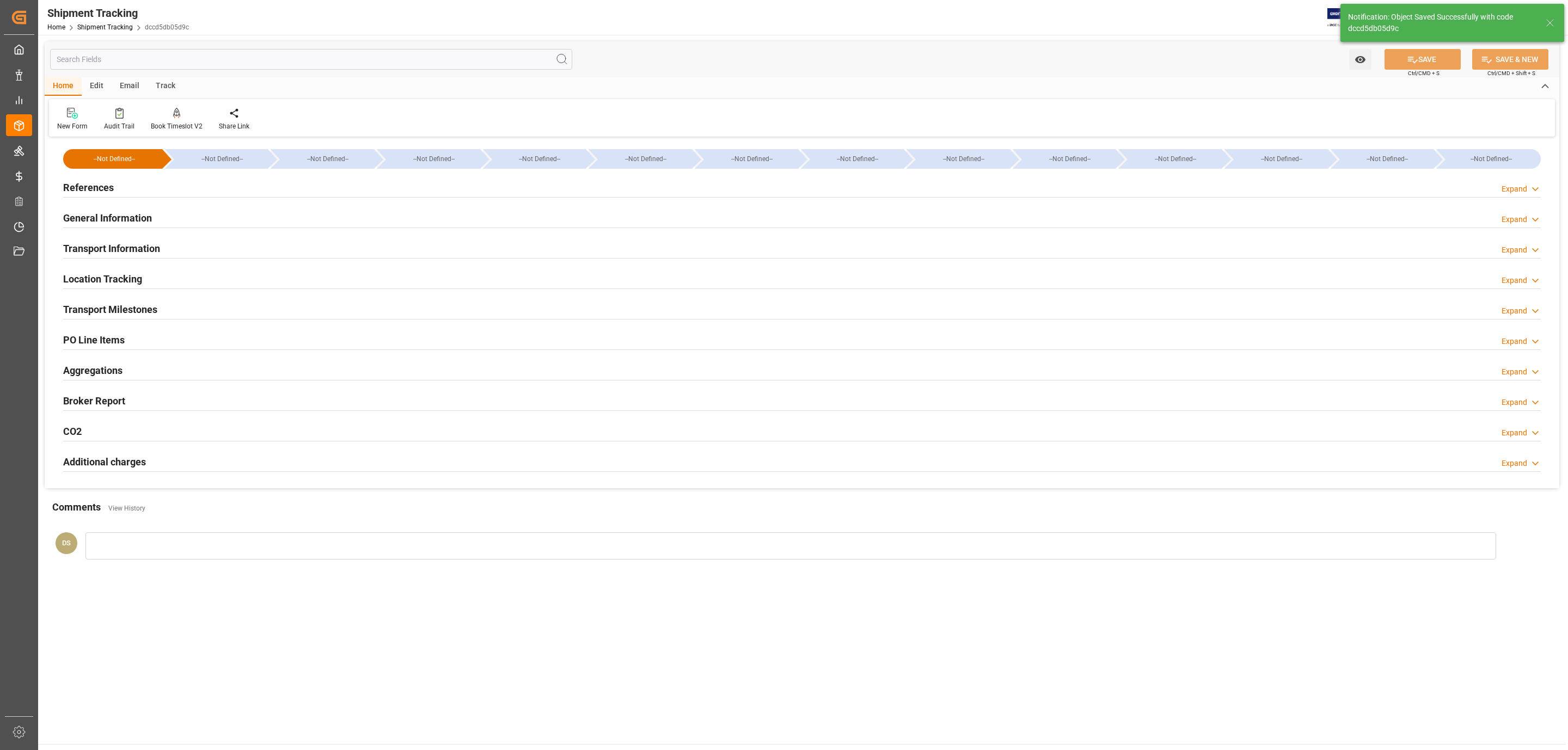
click at [124, 254] on h2 "Transport Information" at bounding box center [112, 248] width 97 height 14
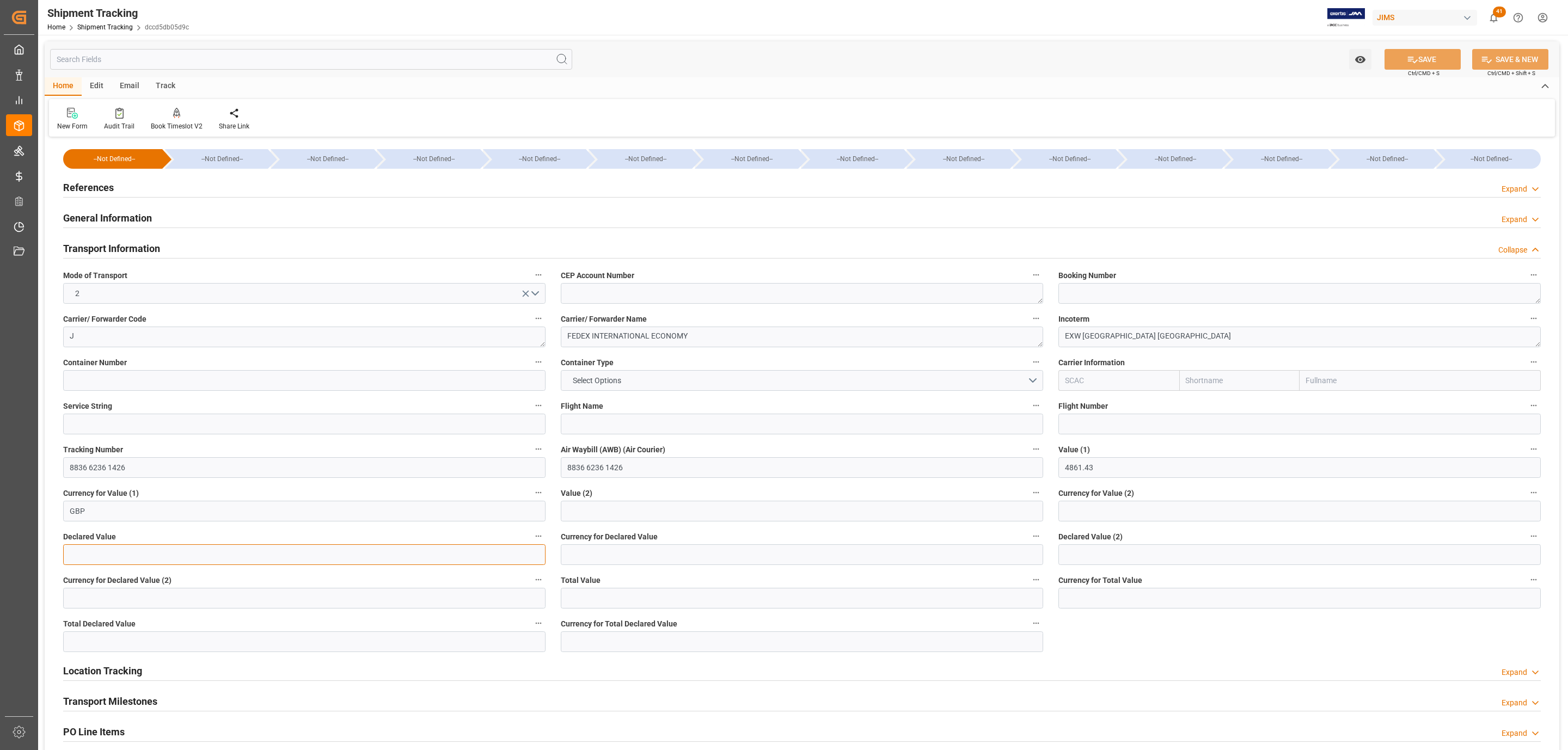
click at [147, 562] on input "text" at bounding box center [304, 554] width 482 height 21
type input "4861.40"
type input "GBP"
click at [1409, 54] on icon at bounding box center [1412, 59] width 12 height 12
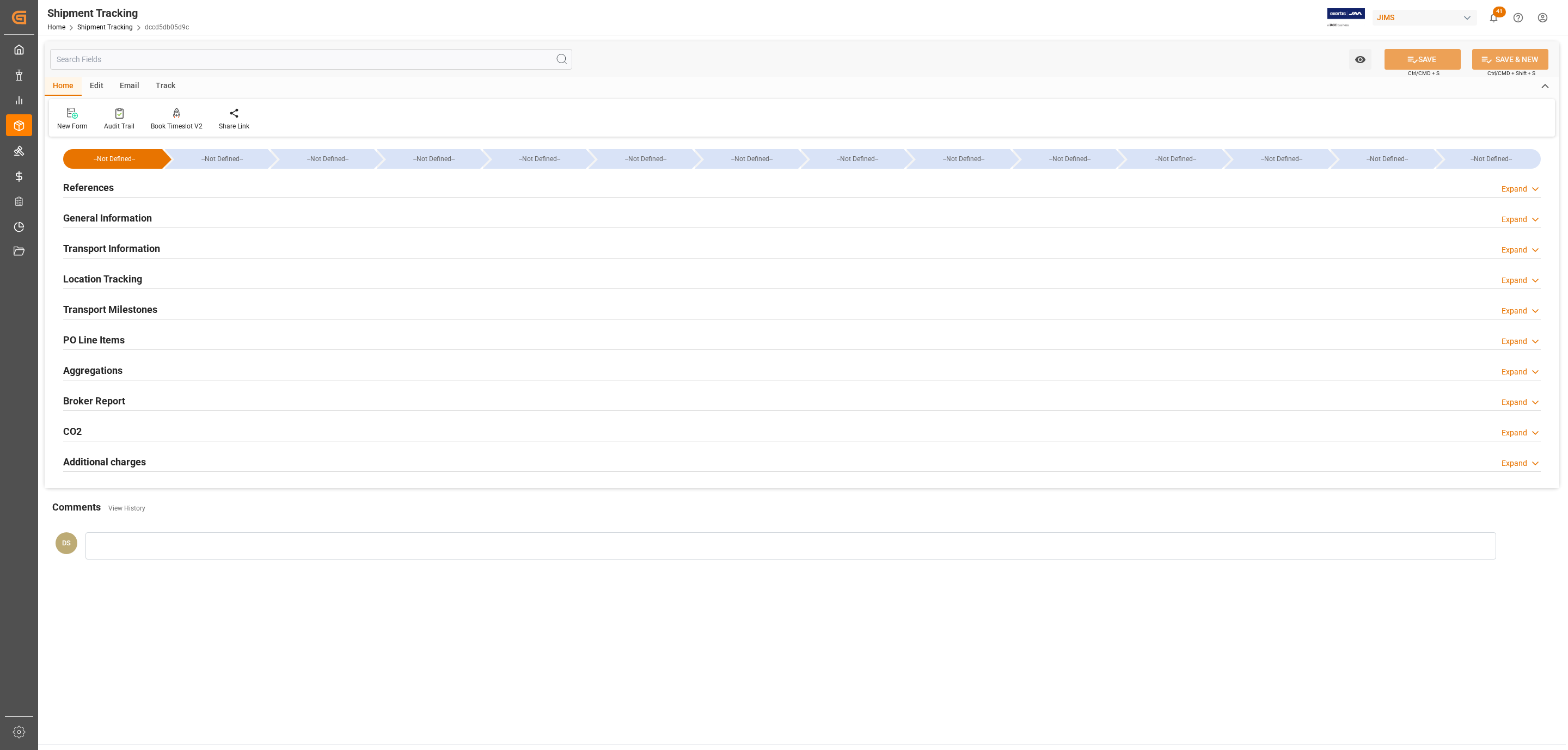
click at [138, 304] on h2 "Transport Milestones" at bounding box center [110, 309] width 94 height 14
